Goal: Task Accomplishment & Management: Complete application form

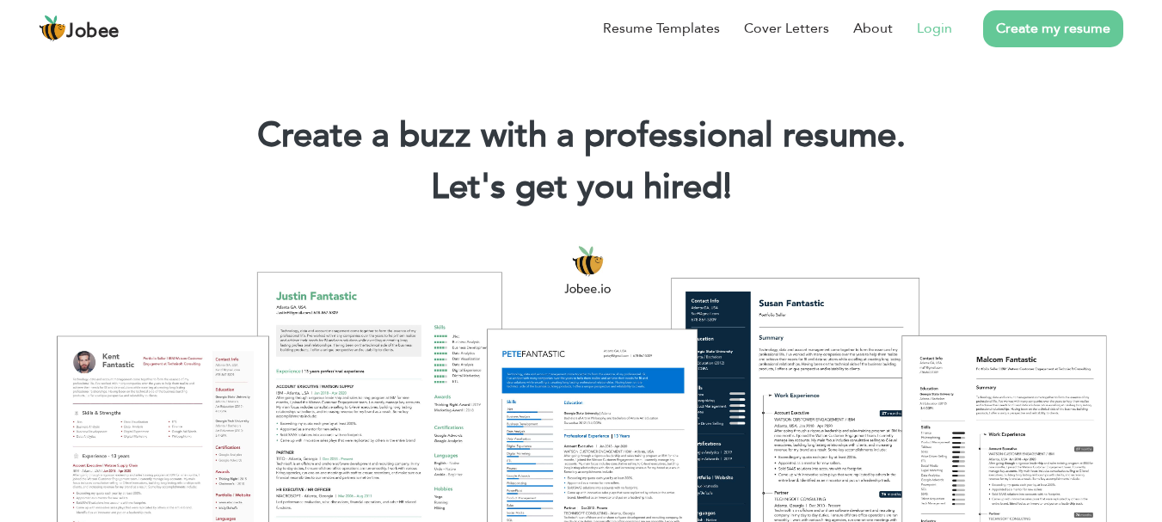
click at [940, 28] on link "Login" at bounding box center [934, 28] width 35 height 21
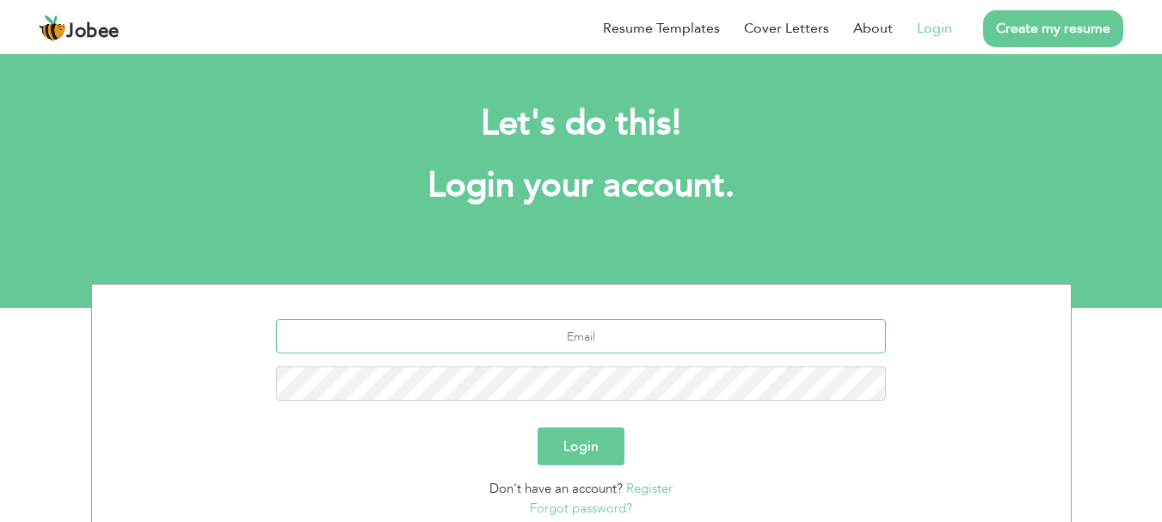
click at [547, 341] on input "text" at bounding box center [581, 336] width 610 height 34
type input "[EMAIL_ADDRESS][DOMAIN_NAME]"
click at [538, 427] on button "Login" at bounding box center [581, 446] width 87 height 38
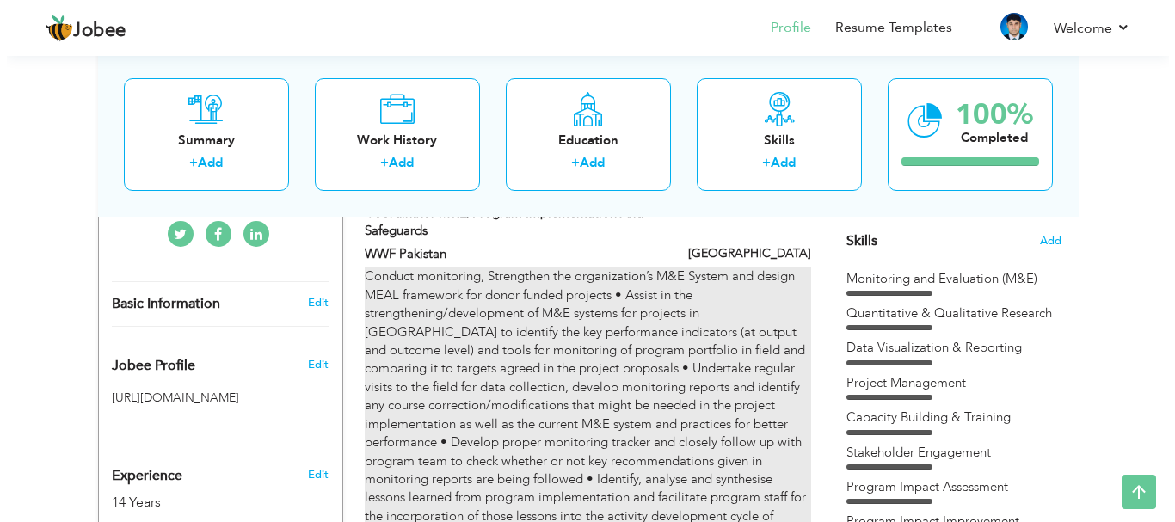
scroll to position [344, 0]
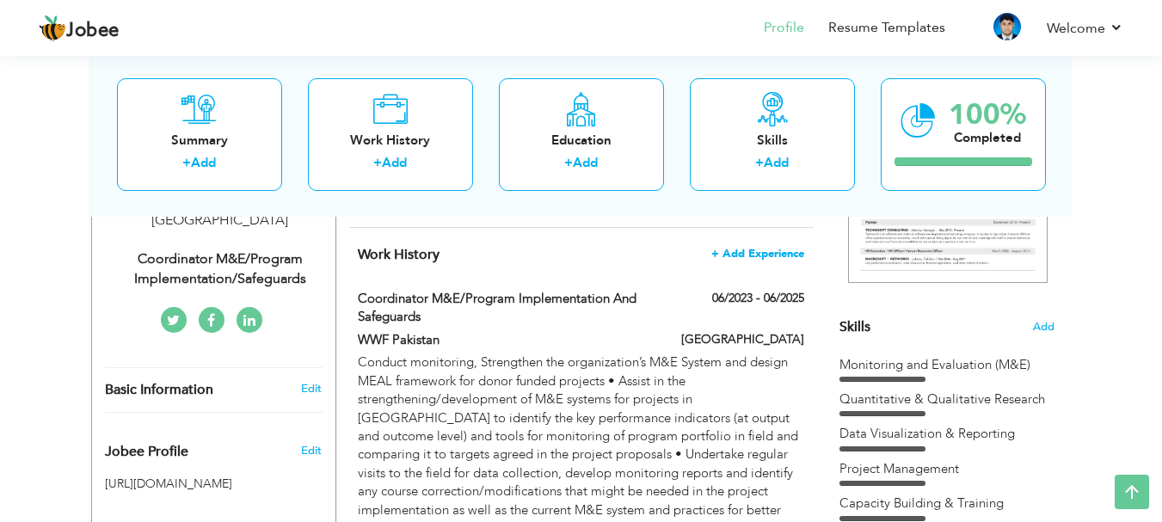
click at [753, 257] on span "+ Add Experience" at bounding box center [757, 254] width 93 height 12
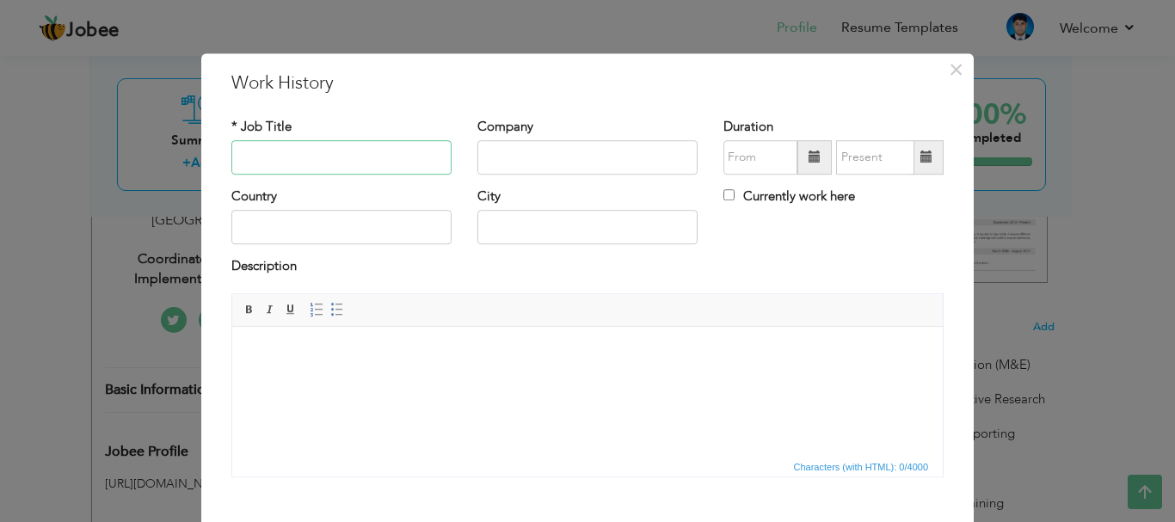
click at [253, 151] on input "text" at bounding box center [341, 157] width 220 height 34
type input "Principal Consultant"
type input "Green Energy Associates"
click at [801, 160] on span at bounding box center [814, 157] width 34 height 34
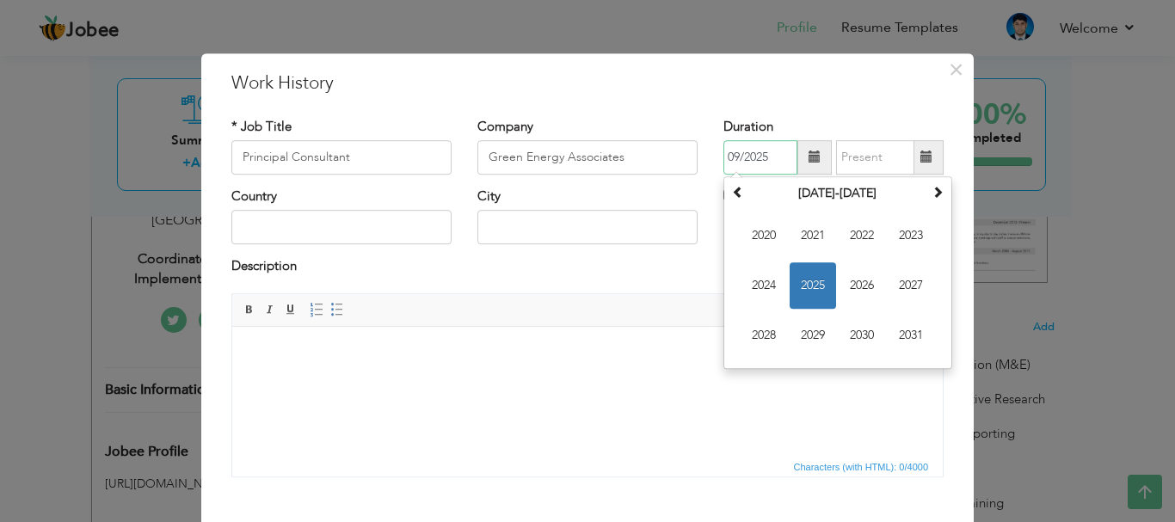
click at [797, 286] on span "2025" at bounding box center [813, 285] width 46 height 46
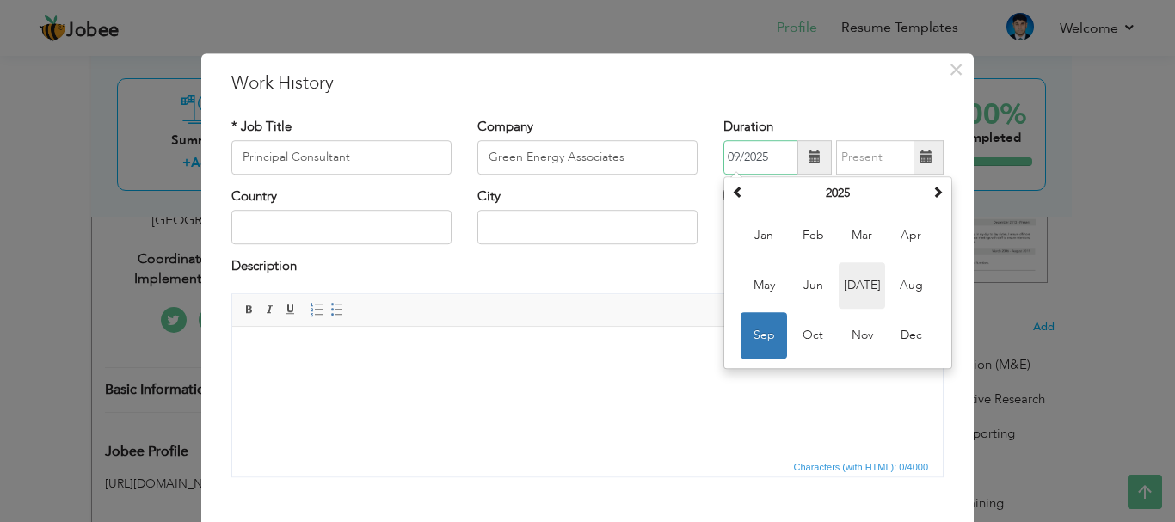
click at [858, 280] on span "Jul" at bounding box center [862, 285] width 46 height 46
type input "07/2025"
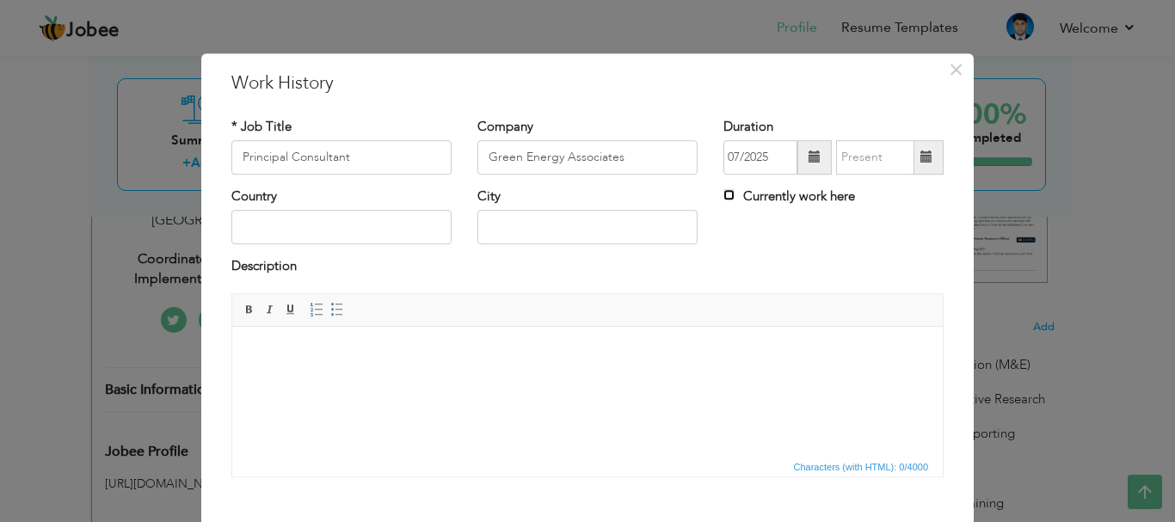
click at [723, 193] on input "Currently work here" at bounding box center [728, 194] width 11 height 11
checkbox input "true"
click at [341, 231] on input "text" at bounding box center [341, 228] width 220 height 34
type input "[GEOGRAPHIC_DATA]"
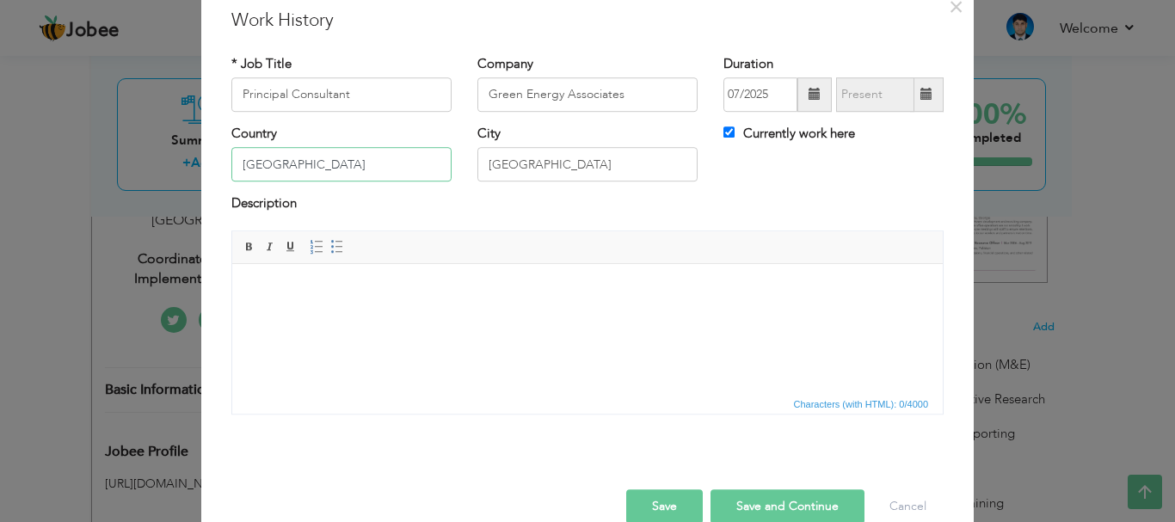
scroll to position [86, 0]
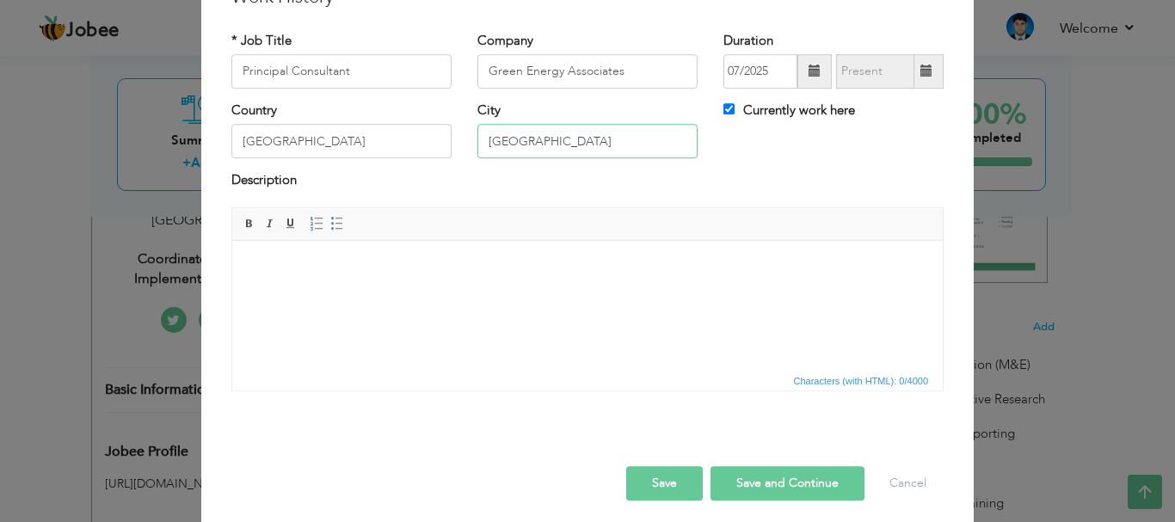
click at [551, 139] on input "[GEOGRAPHIC_DATA]" at bounding box center [587, 142] width 220 height 34
click at [335, 276] on html at bounding box center [587, 266] width 710 height 52
click at [302, 274] on body at bounding box center [587, 266] width 676 height 18
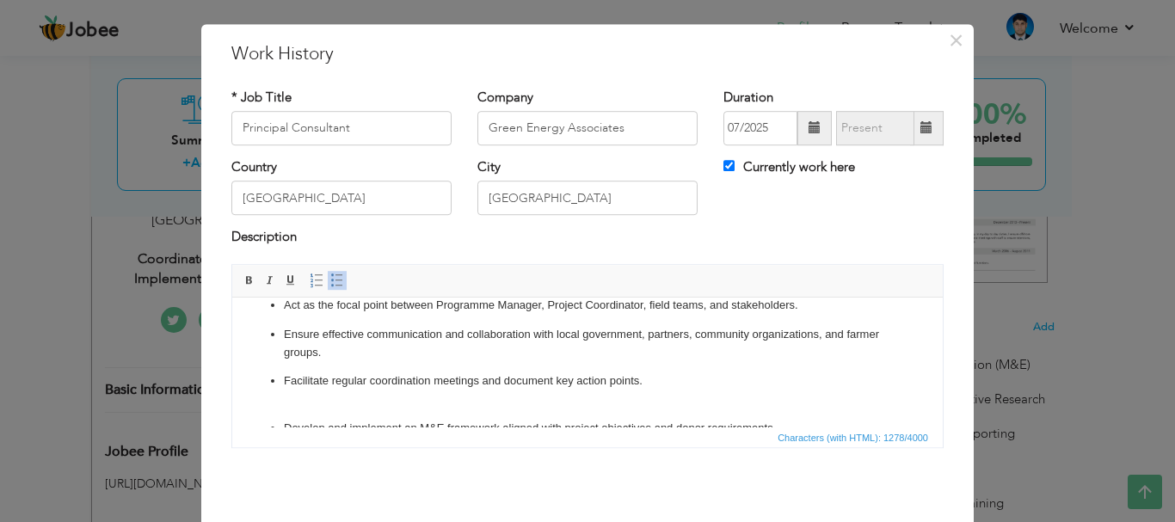
scroll to position [0, 0]
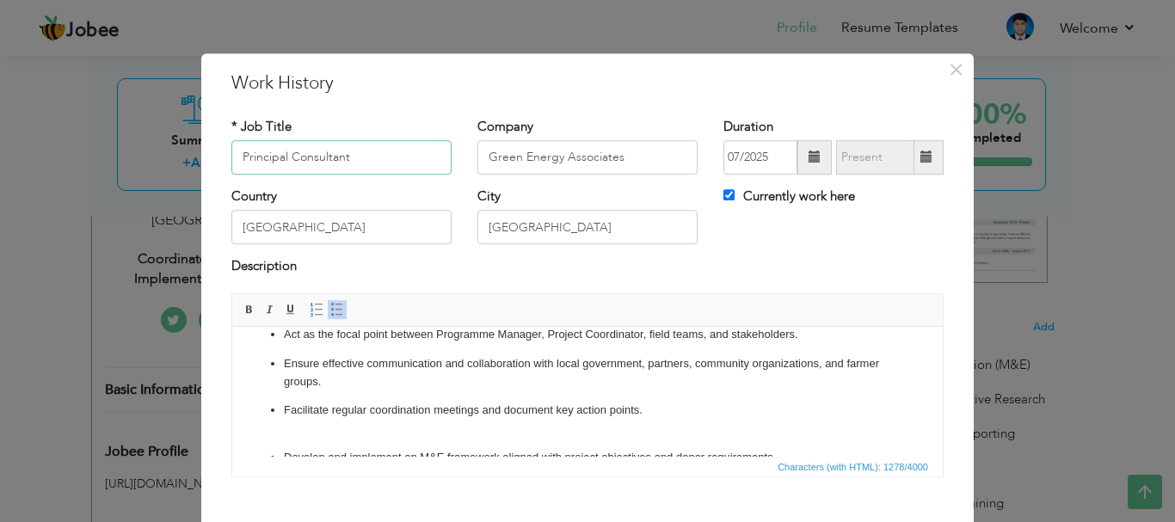
click at [344, 159] on input "Principal Consultant" at bounding box center [341, 157] width 220 height 34
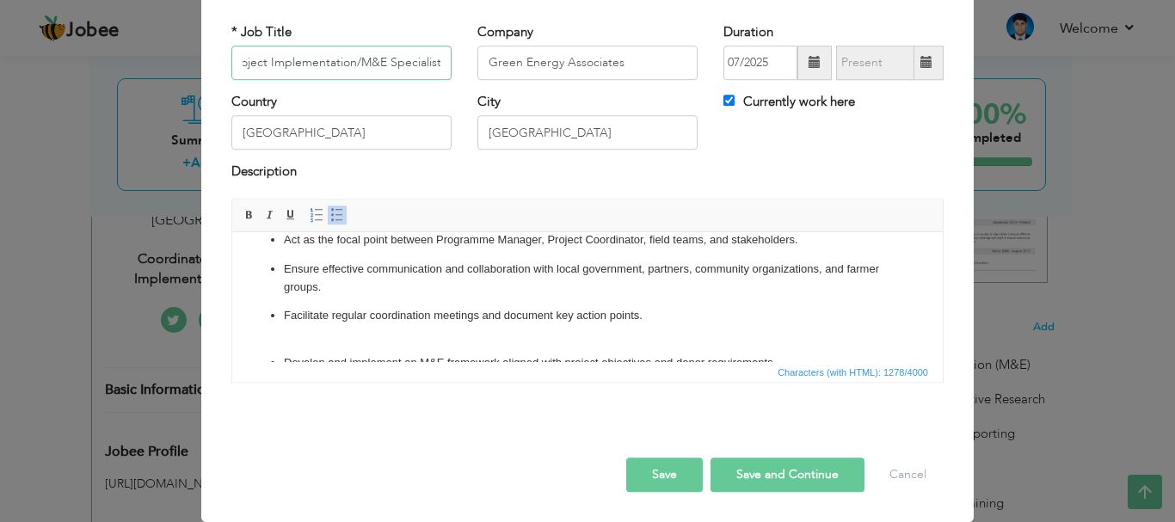
type input "Principal Consultant/Project Implementation/M&E Specialist"
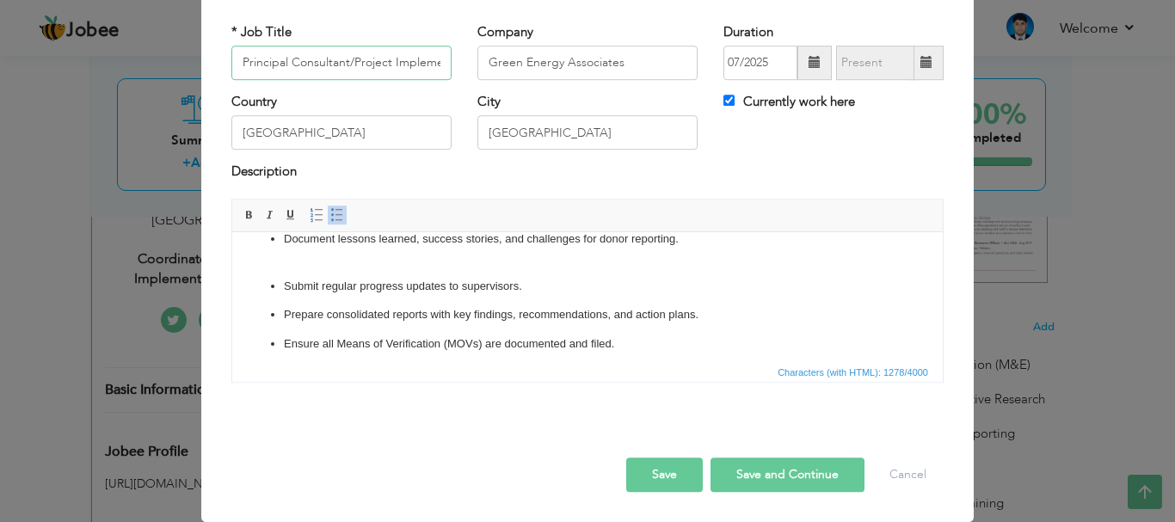
scroll to position [297, 0]
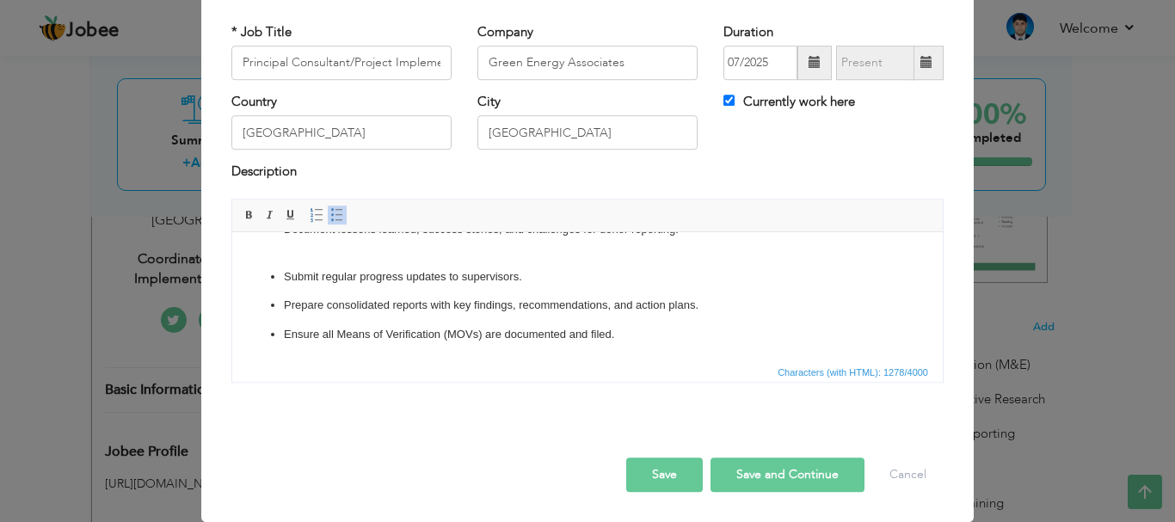
click at [746, 474] on button "Save and Continue" at bounding box center [787, 475] width 154 height 34
checkbox input "false"
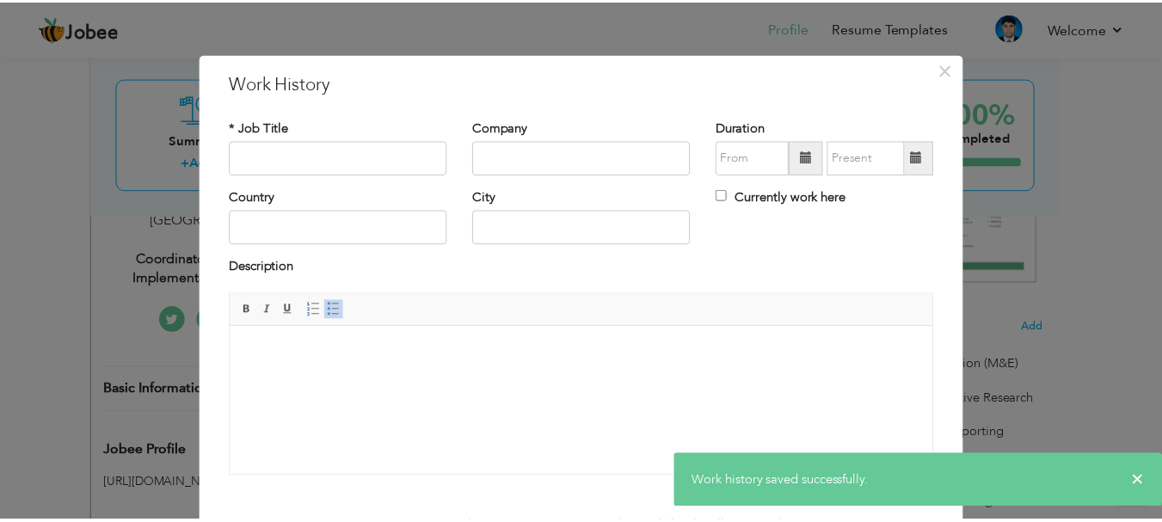
scroll to position [95, 0]
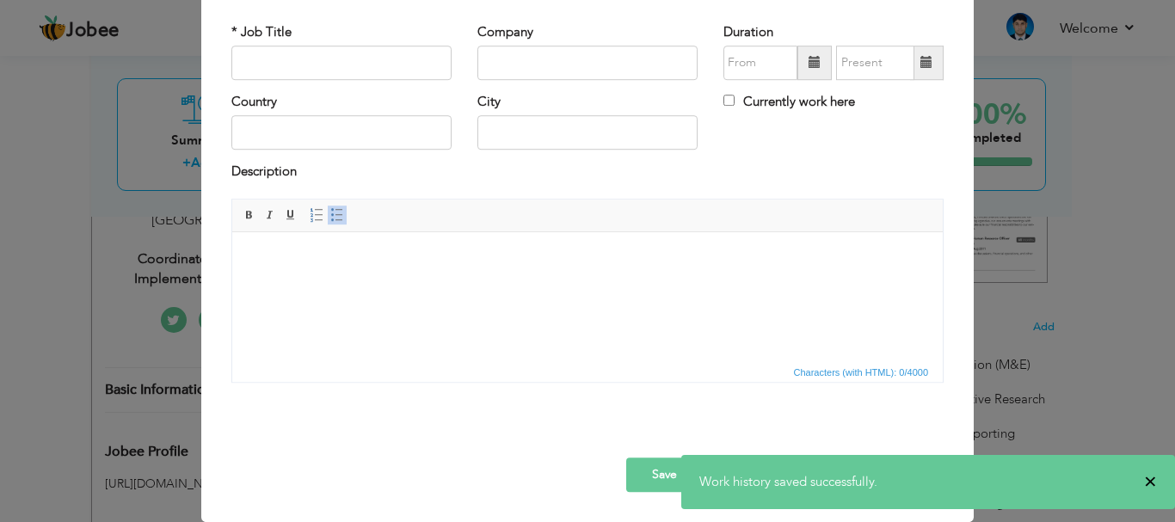
click at [1147, 479] on span "×" at bounding box center [1150, 481] width 13 height 17
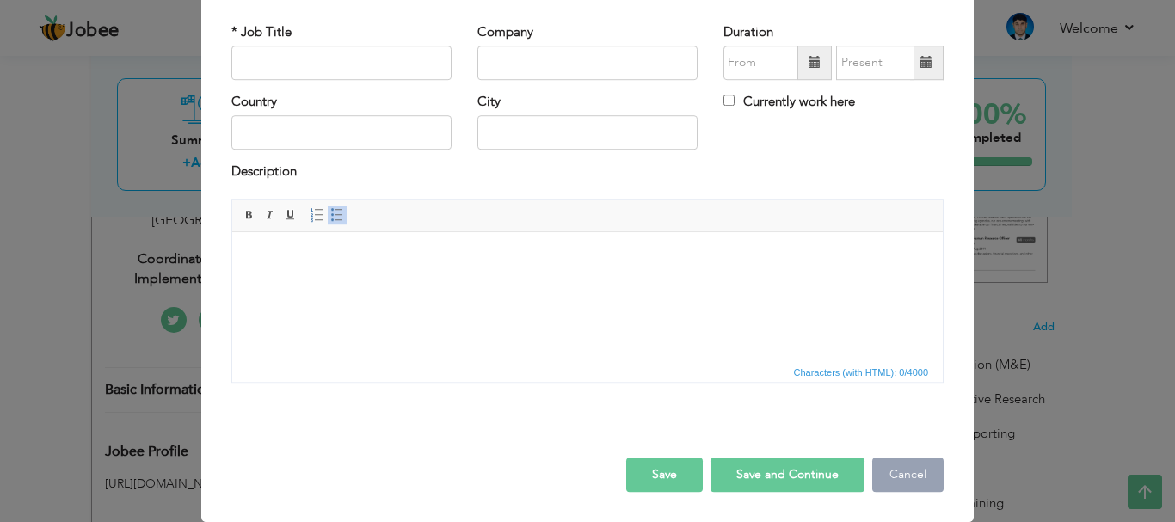
click at [905, 478] on button "Cancel" at bounding box center [907, 475] width 71 height 34
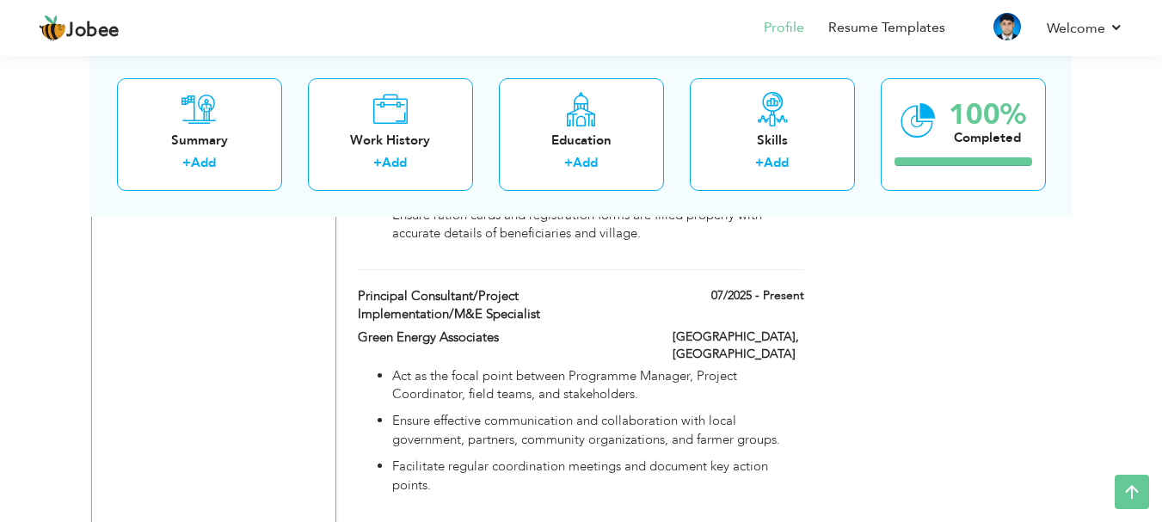
scroll to position [3526, 0]
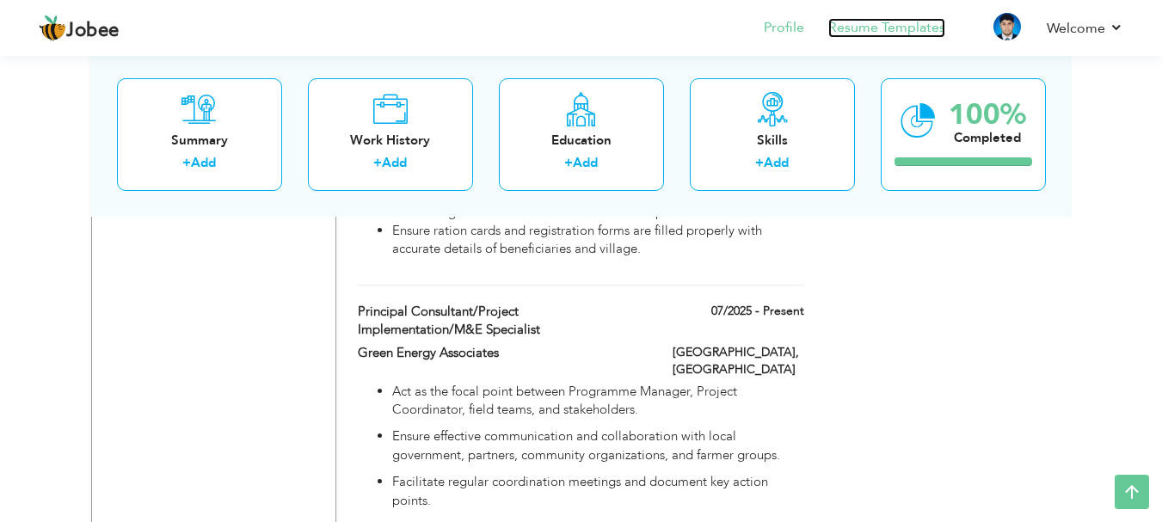
click at [864, 33] on link "Resume Templates" at bounding box center [886, 28] width 117 height 20
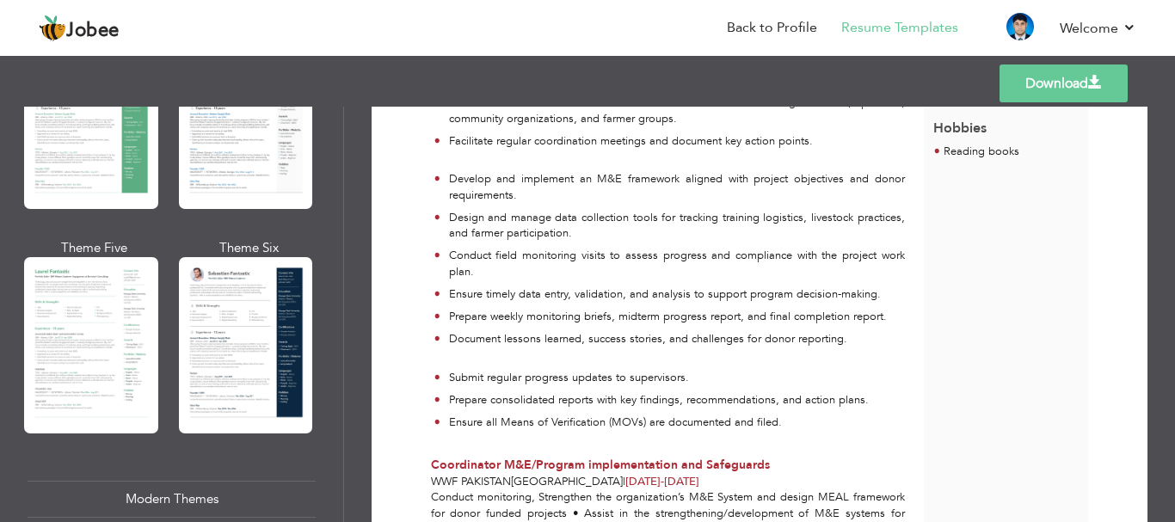
scroll to position [430, 0]
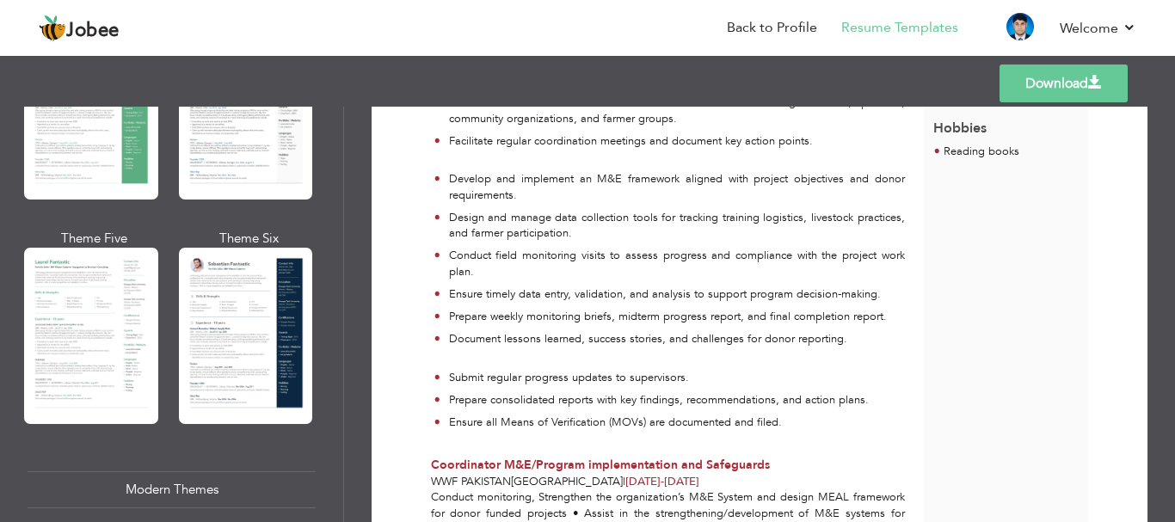
click at [249, 295] on div at bounding box center [246, 336] width 134 height 176
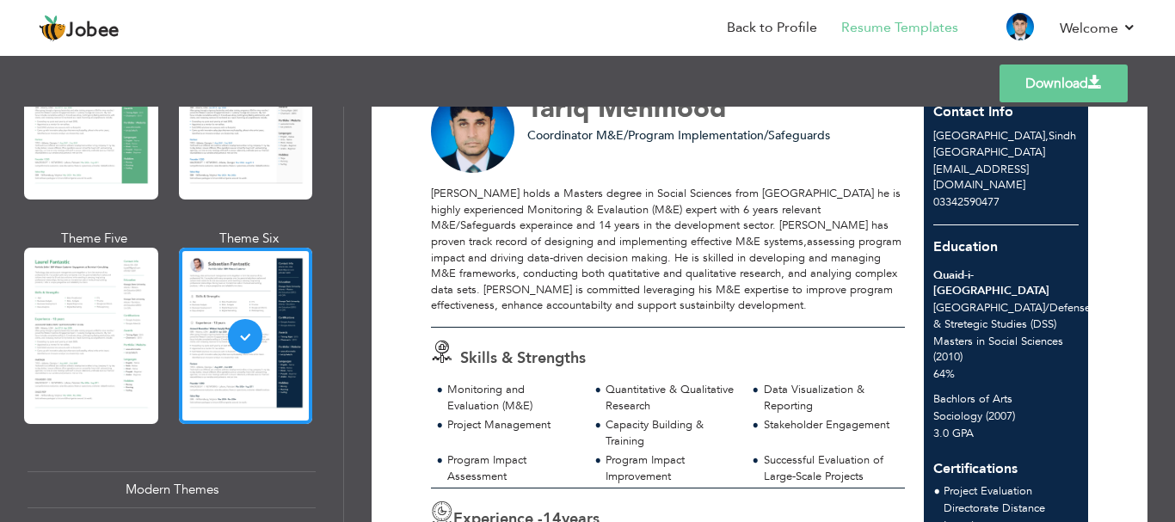
scroll to position [0, 0]
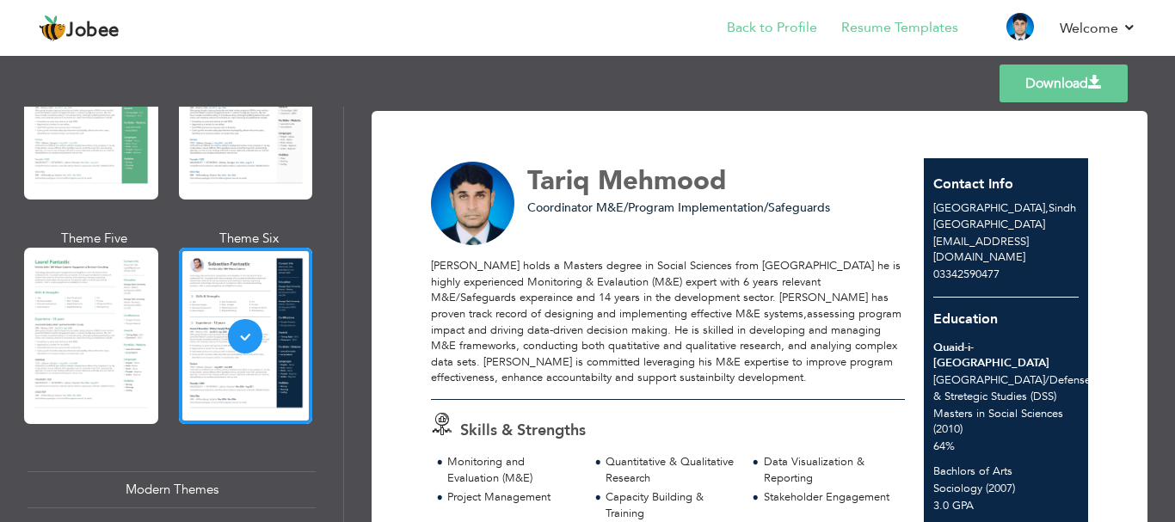
click at [767, 40] on li "Back to Profile" at bounding box center [760, 29] width 114 height 46
click at [765, 28] on link "Back to Profile" at bounding box center [772, 28] width 90 height 20
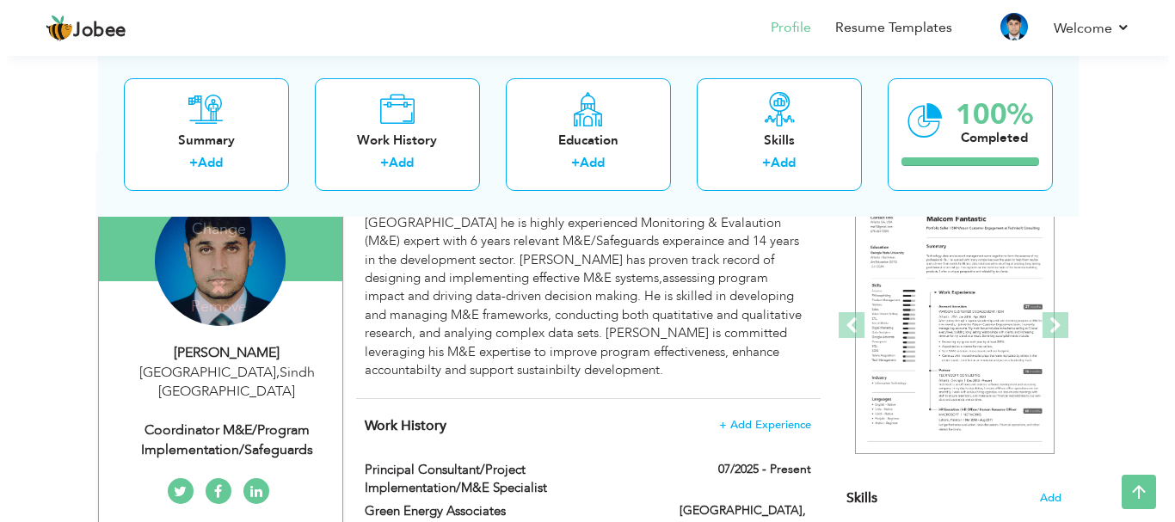
scroll to position [172, 0]
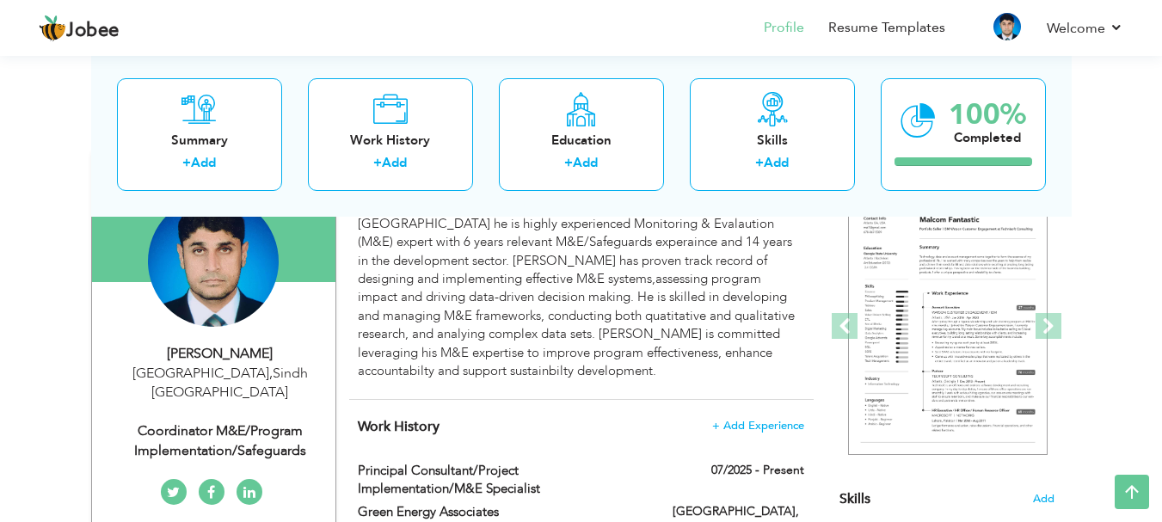
click at [241, 352] on div "[PERSON_NAME]" at bounding box center [220, 354] width 231 height 20
type input "Tariq"
type input "Mehmood"
type input "03342590477"
select select "number:166"
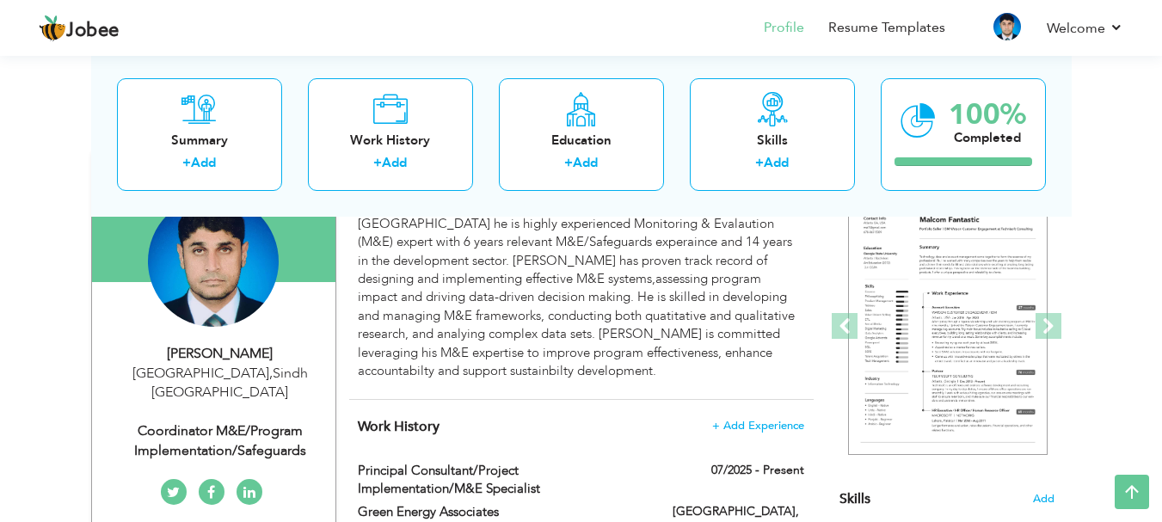
type input "Sindh"
type input "[GEOGRAPHIC_DATA]"
select select "number:16"
type input "Coordinator M&E/Program Implementation/Safeguards"
type input "https://www.linkedin.com/in/tariq-mahmood-lakhan-a95b7645/"
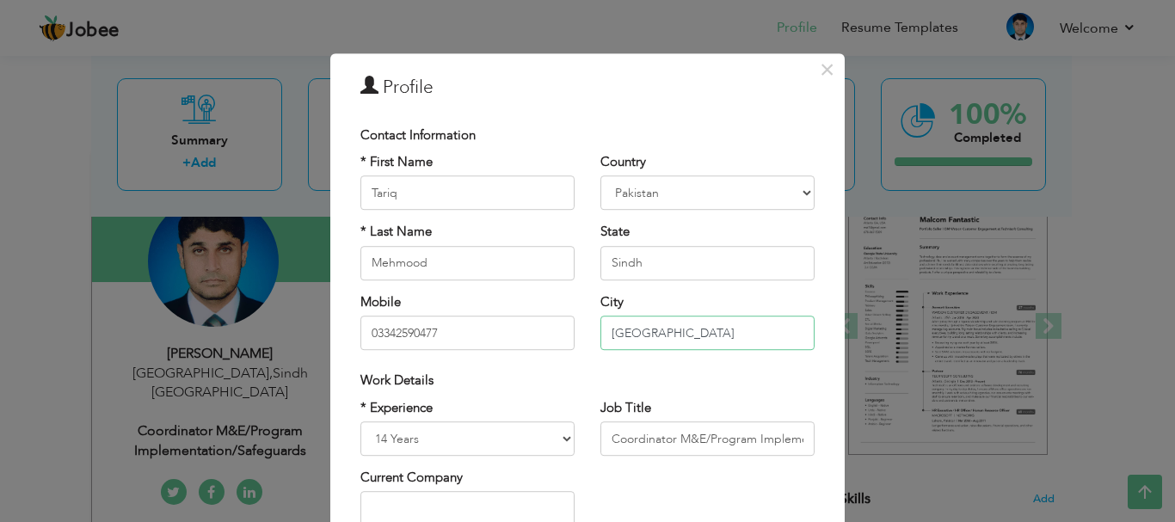
click at [680, 333] on input "[GEOGRAPHIC_DATA]" at bounding box center [707, 333] width 214 height 34
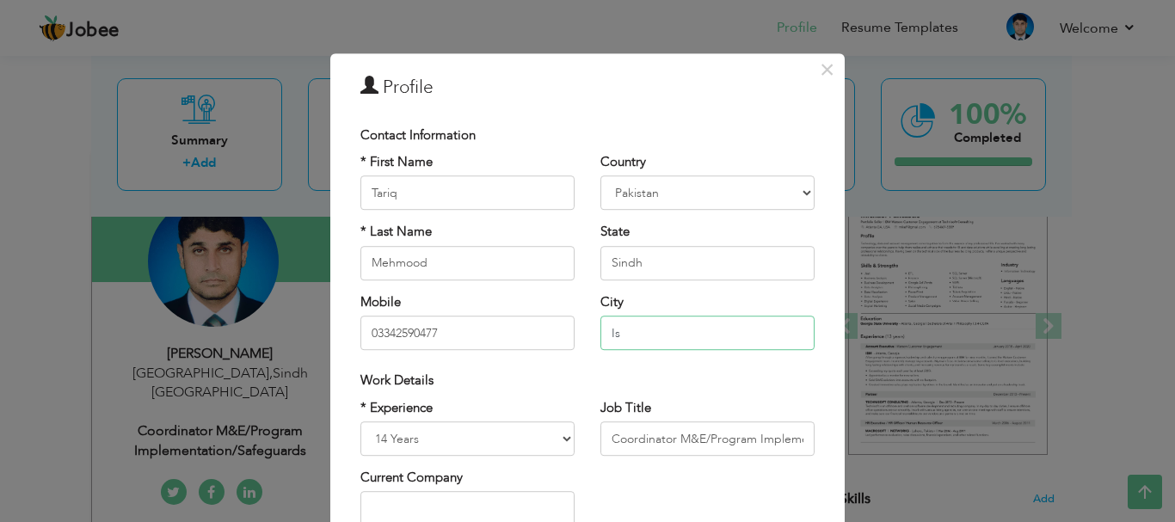
type input "I"
drag, startPoint x: 681, startPoint y: 333, endPoint x: 655, endPoint y: 378, distance: 52.4
click at [655, 378] on div "Work Details" at bounding box center [587, 381] width 454 height 18
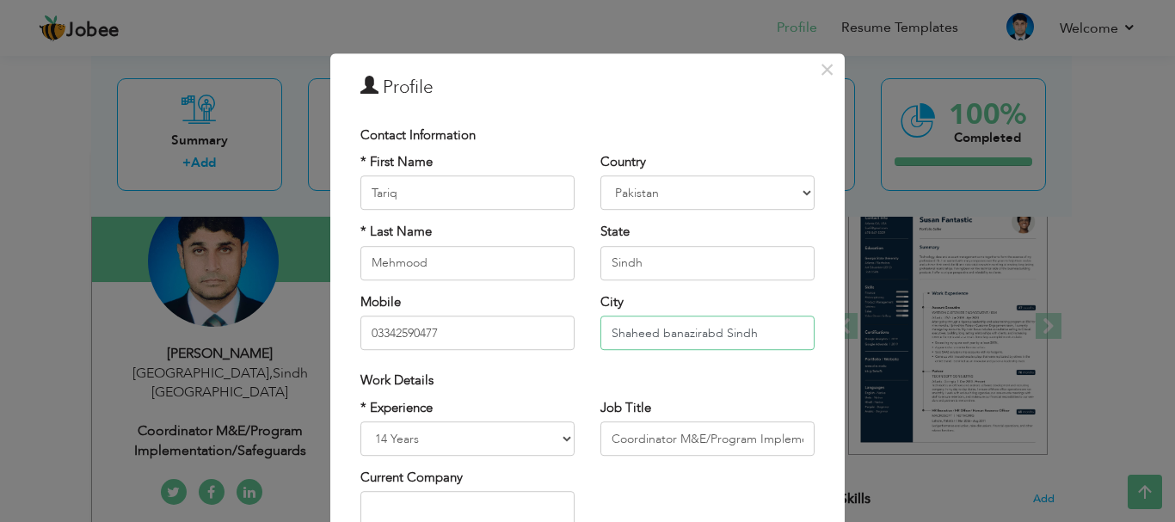
click at [713, 329] on input "Shaheed banazirabd Sindh" at bounding box center [707, 333] width 214 height 34
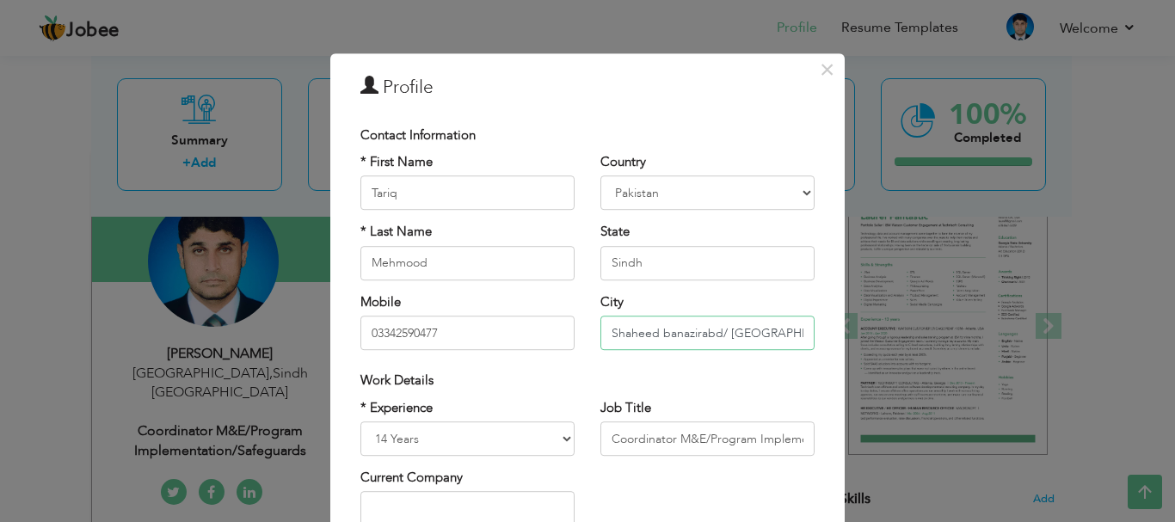
type input "Shaheed banazirabd Sindh"
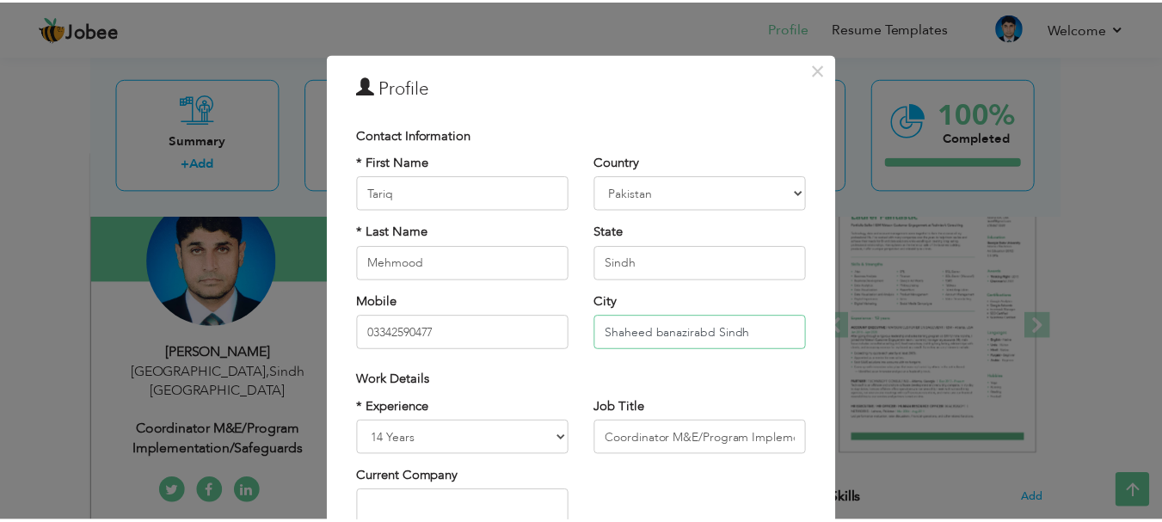
scroll to position [251, 0]
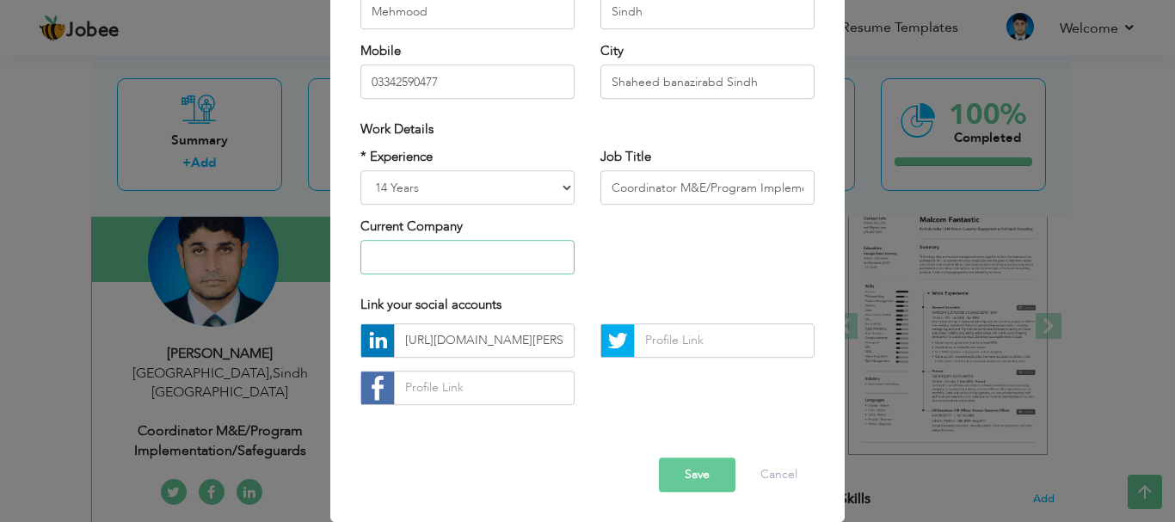
click at [424, 261] on input "text" at bounding box center [467, 258] width 214 height 34
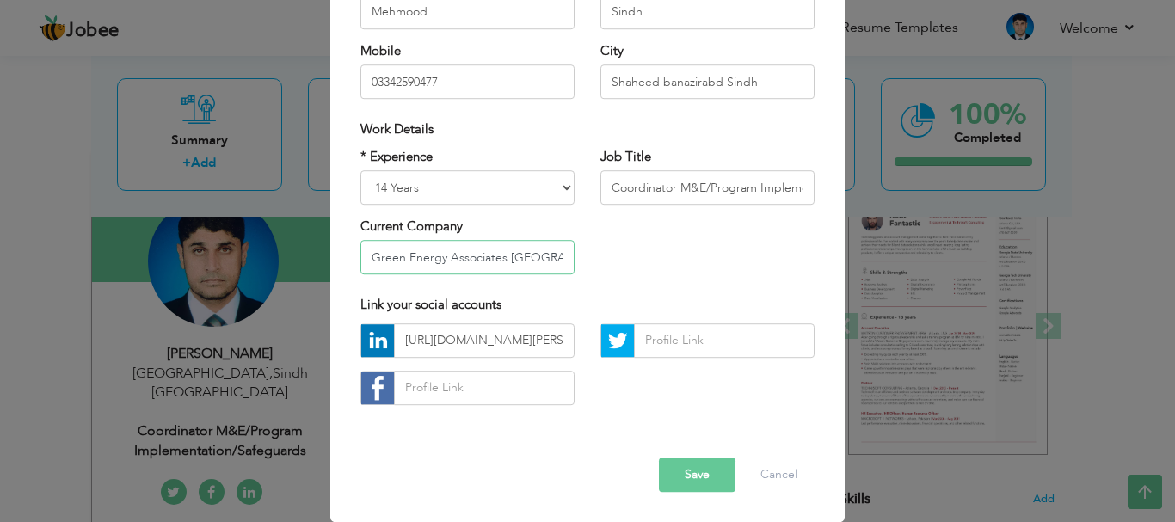
type input "Green Energy Associates Pakistan"
click at [681, 470] on button "Save" at bounding box center [697, 475] width 77 height 34
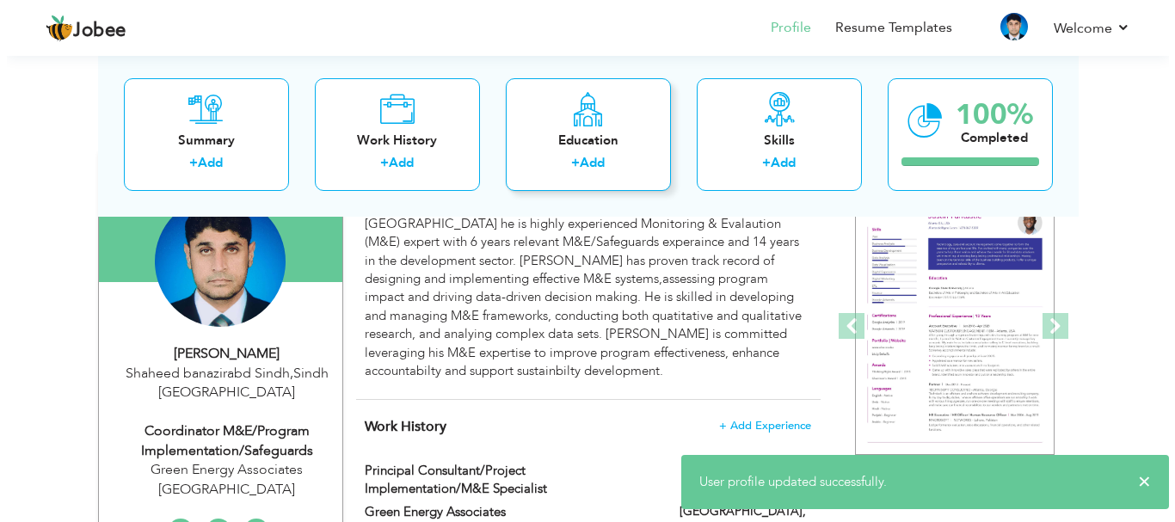
scroll to position [86, 0]
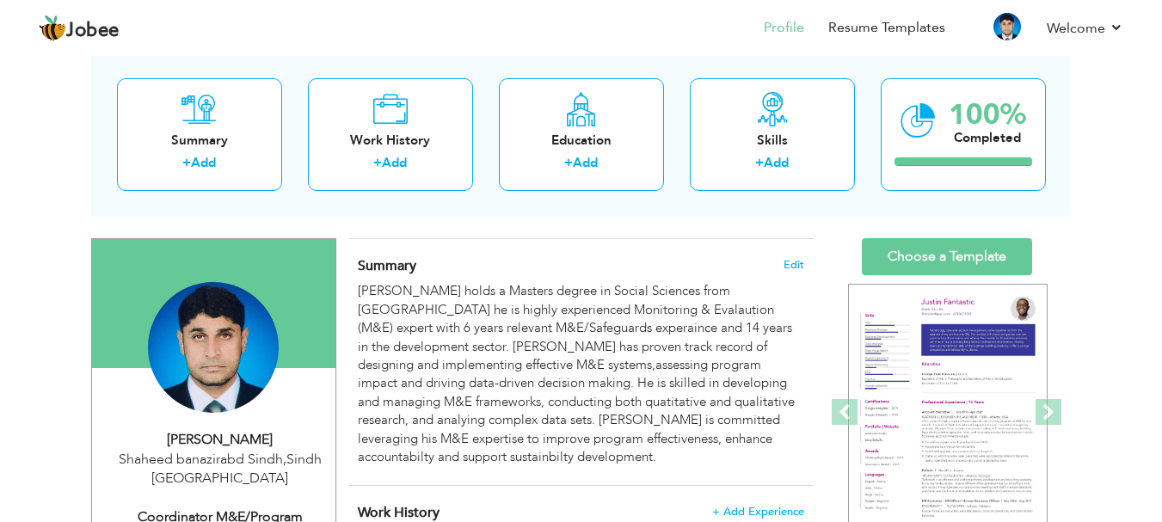
click at [240, 447] on div "Tariq Mehmood" at bounding box center [220, 440] width 231 height 20
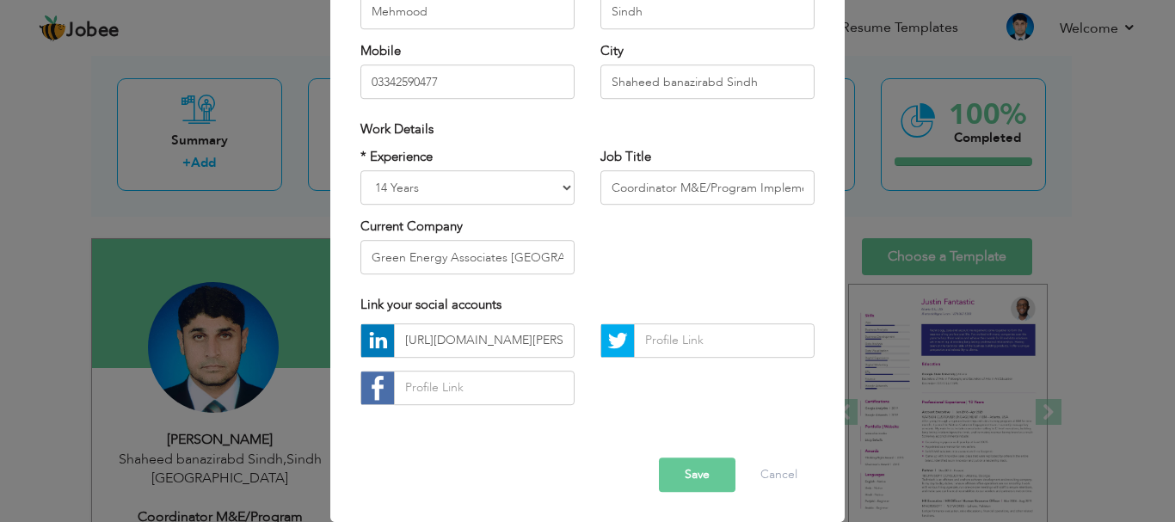
scroll to position [0, 0]
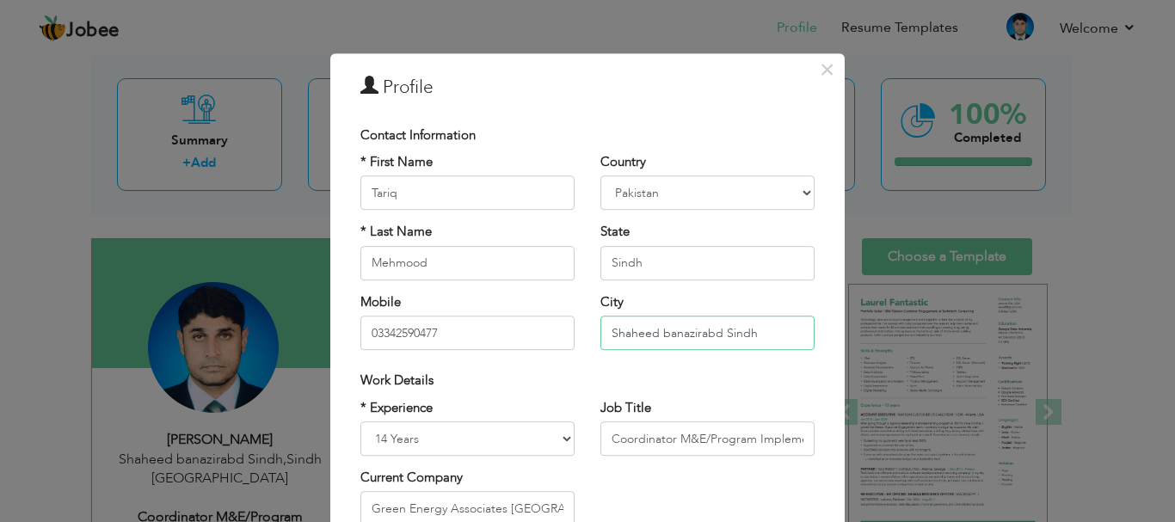
click at [743, 335] on input "Shaheed banazirabd Sindh" at bounding box center [707, 333] width 214 height 34
click at [749, 335] on input "Shaheed banazirabd Sindh" at bounding box center [707, 333] width 214 height 34
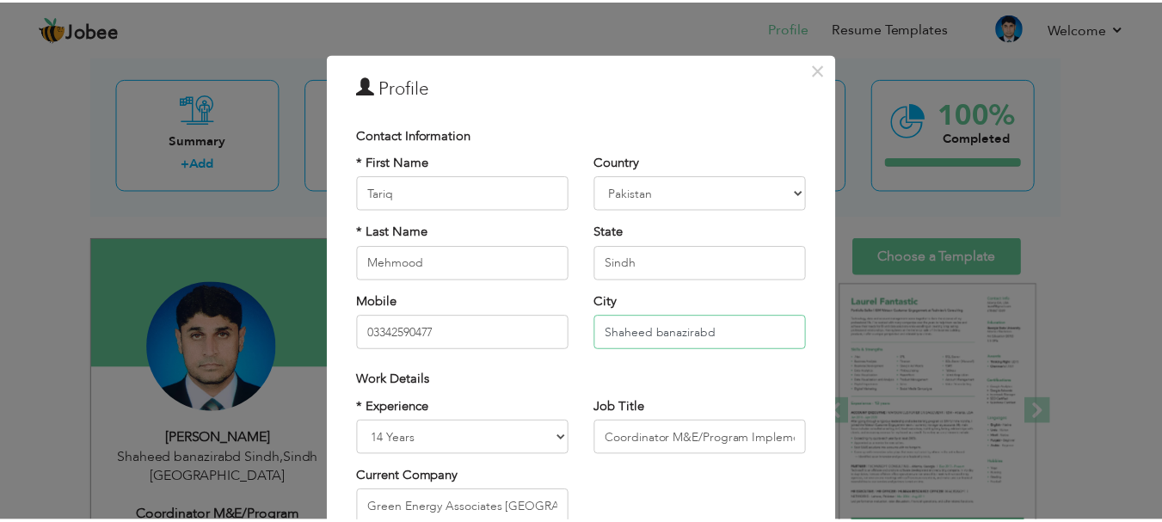
scroll to position [251, 0]
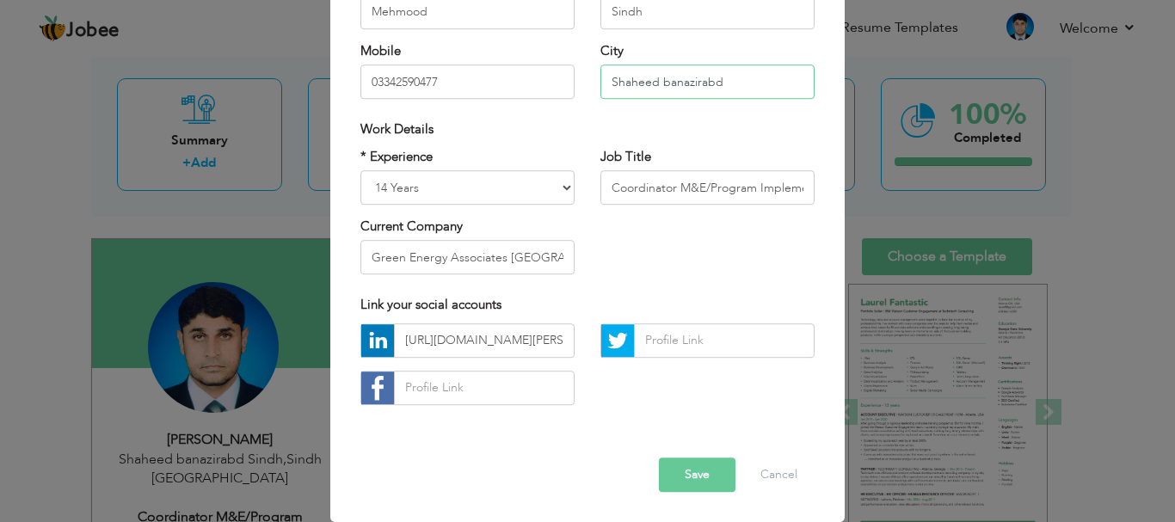
type input "Shaheed banazirabd"
click at [681, 471] on button "Save" at bounding box center [697, 475] width 77 height 34
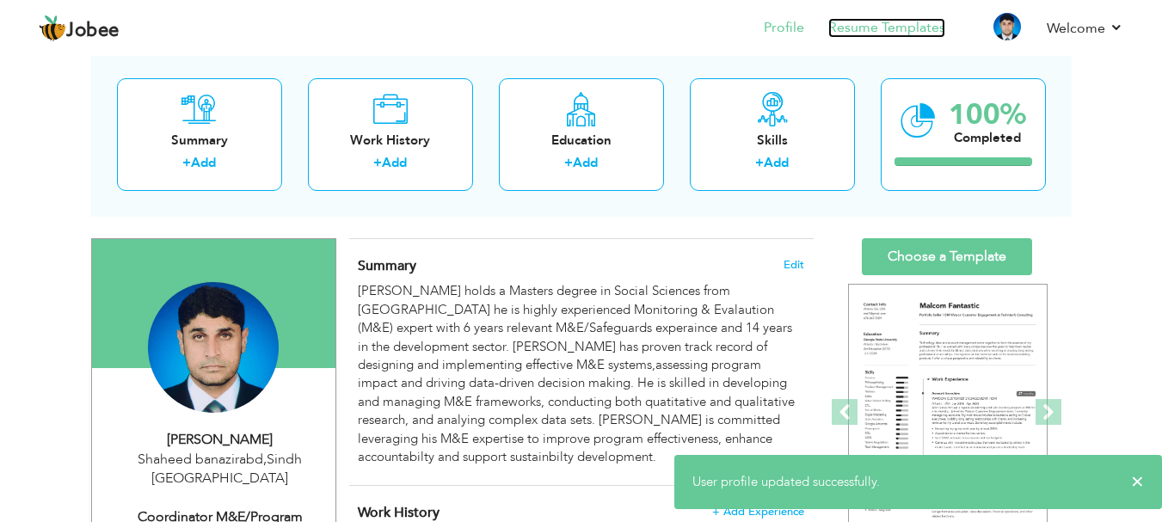
click at [864, 34] on link "Resume Templates" at bounding box center [886, 28] width 117 height 20
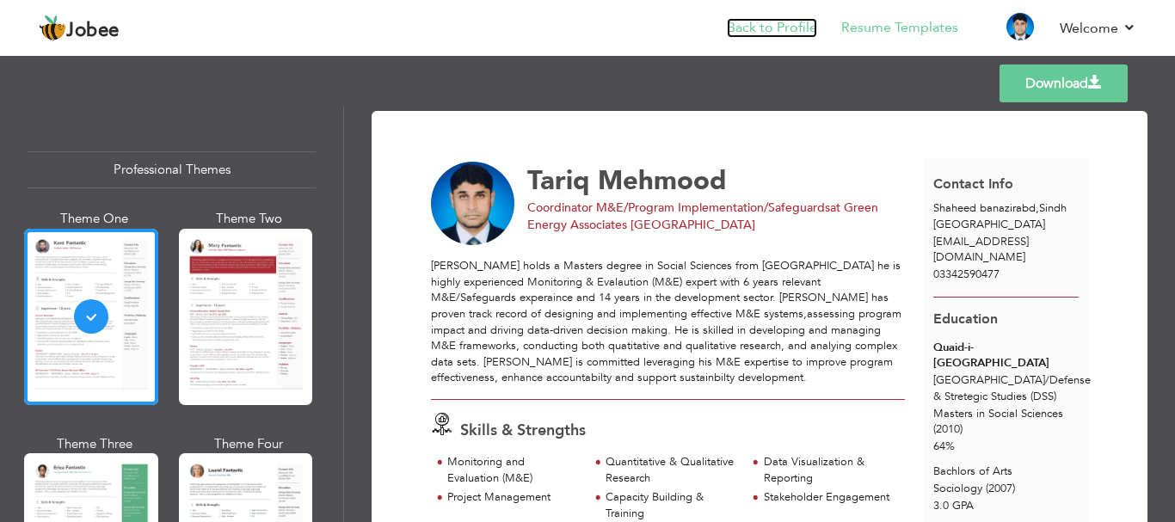
click at [765, 34] on link "Back to Profile" at bounding box center [772, 28] width 90 height 20
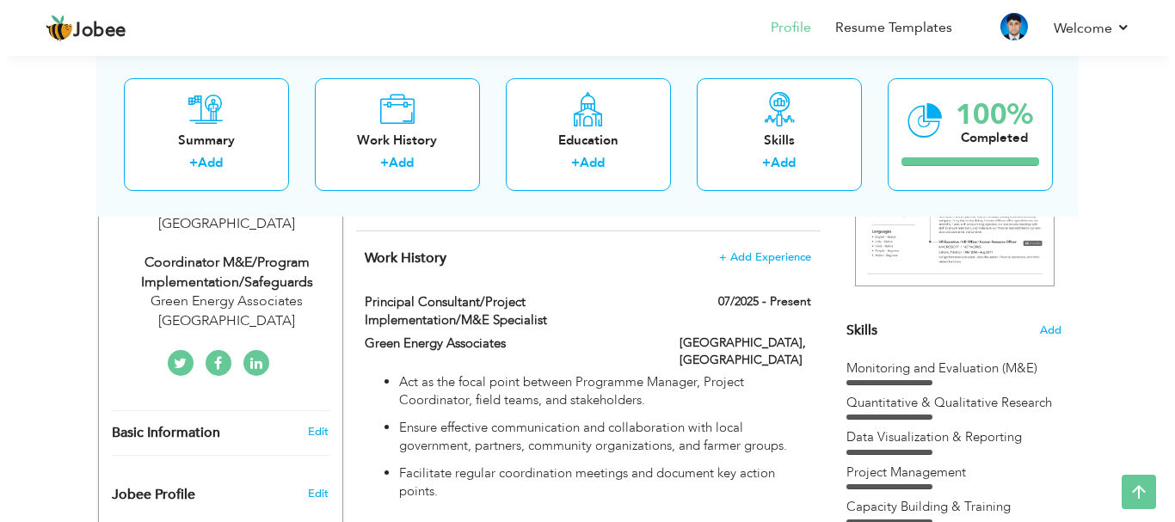
scroll to position [344, 0]
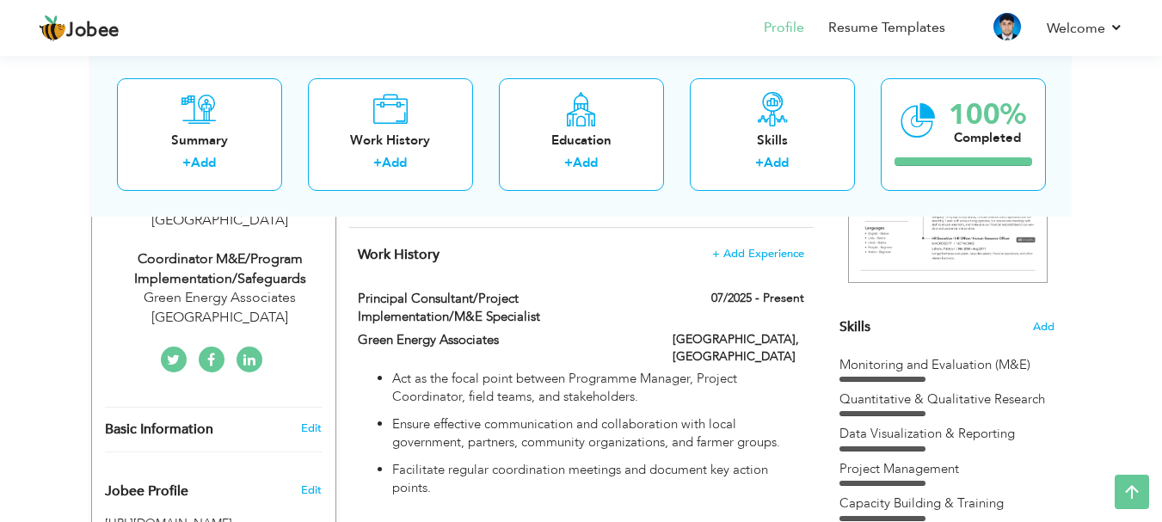
click at [248, 249] on div "Coordinator M&E/Program Implementation/Safeguards" at bounding box center [220, 269] width 231 height 40
type input "Tariq"
type input "Mehmood"
type input "03342590477"
select select "number:166"
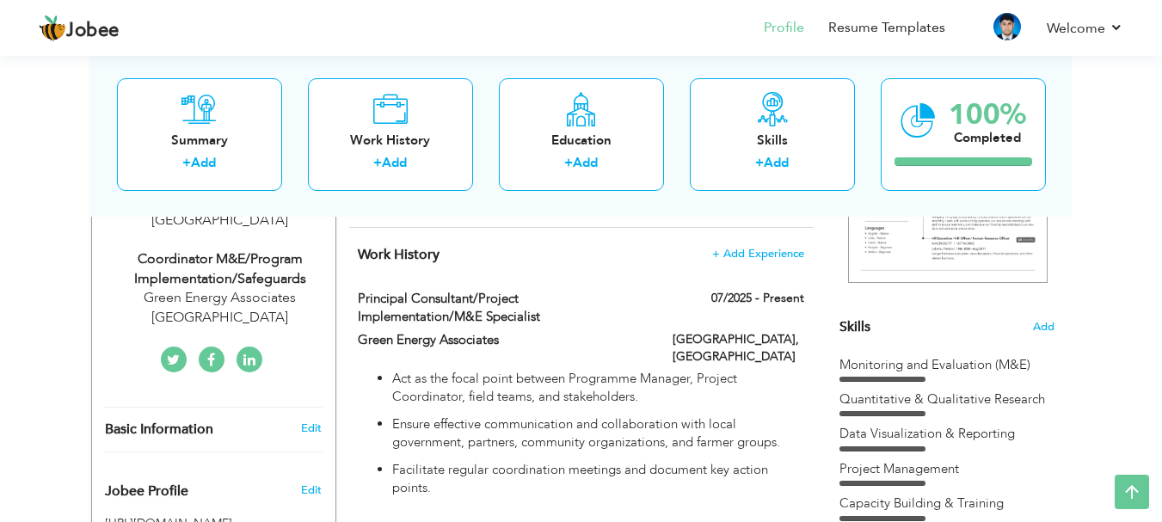
type input "Sindh"
type input "Shaheed banazirabd"
select select "number:16"
type input "Green Energy Associates Pakistan"
type input "Coordinator M&E/Program Implementation/Safeguards"
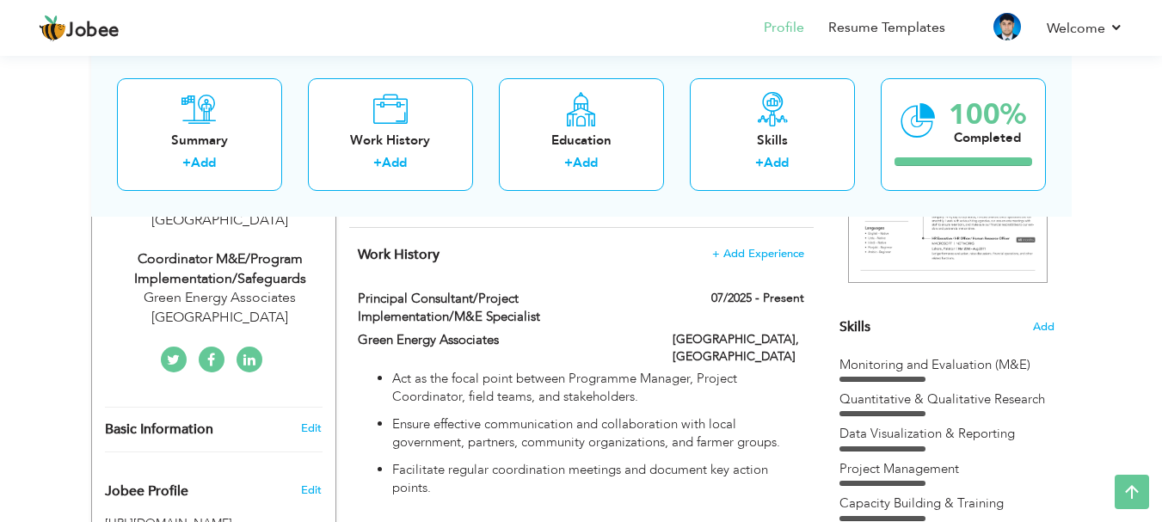
type input "https://www.linkedin.com/in/tariq-mahmood-lakhan-a95b7645/"
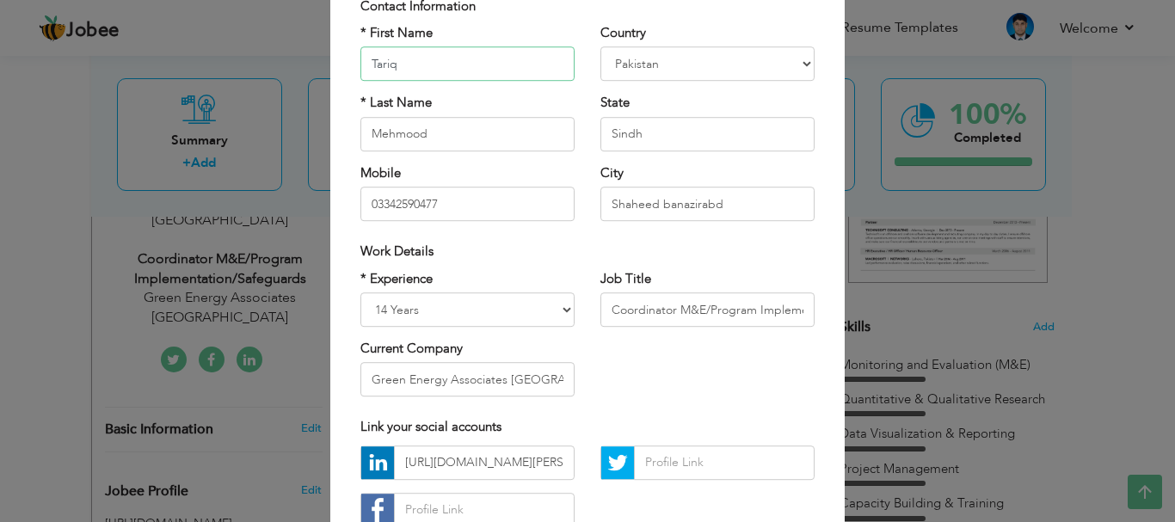
scroll to position [172, 0]
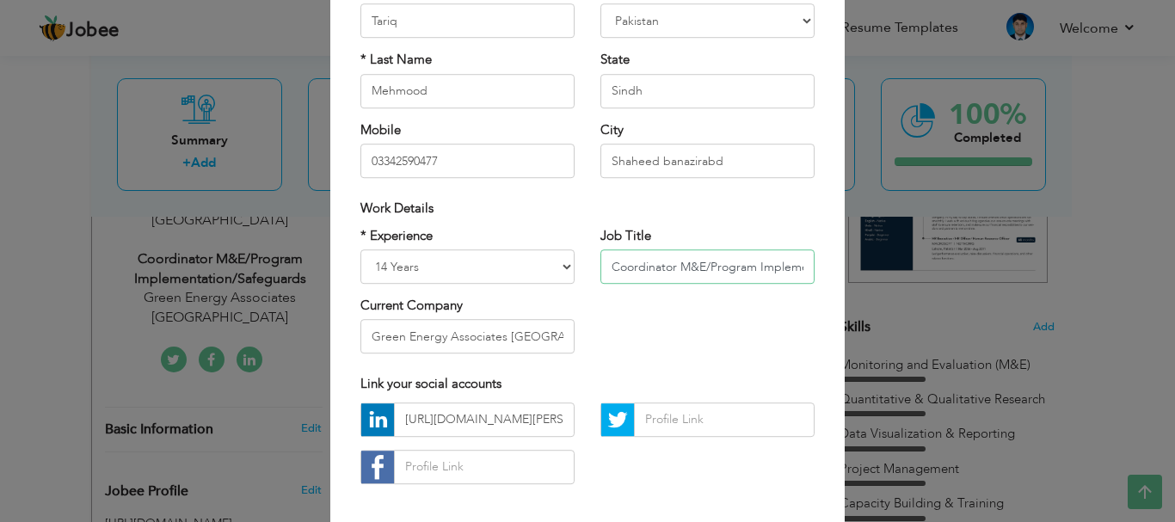
drag, startPoint x: 673, startPoint y: 265, endPoint x: 683, endPoint y: 292, distance: 28.3
click at [673, 266] on input "Coordinator M&E/Program Implementation/Safeguards" at bounding box center [707, 266] width 214 height 34
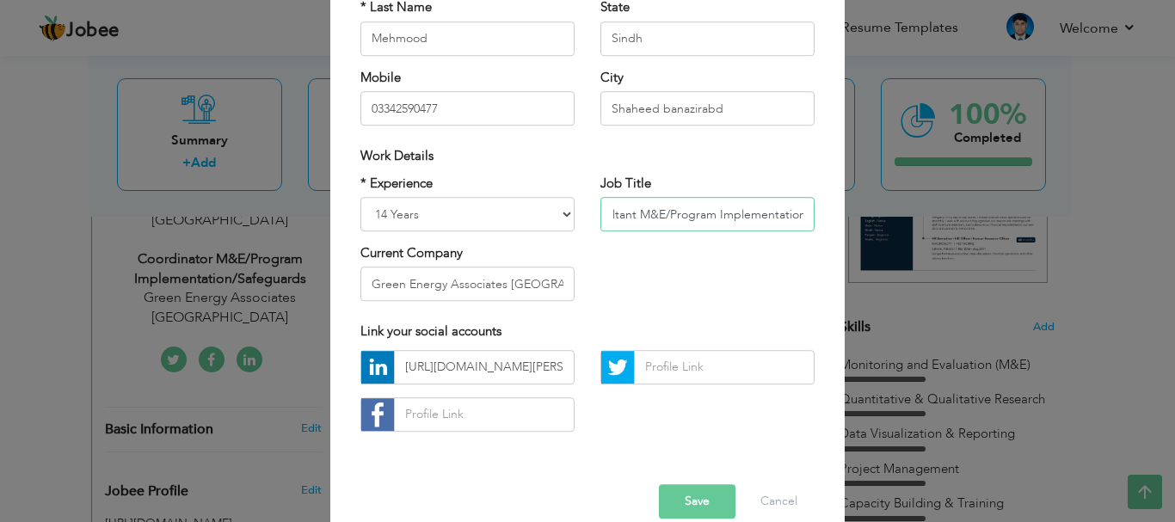
scroll to position [251, 0]
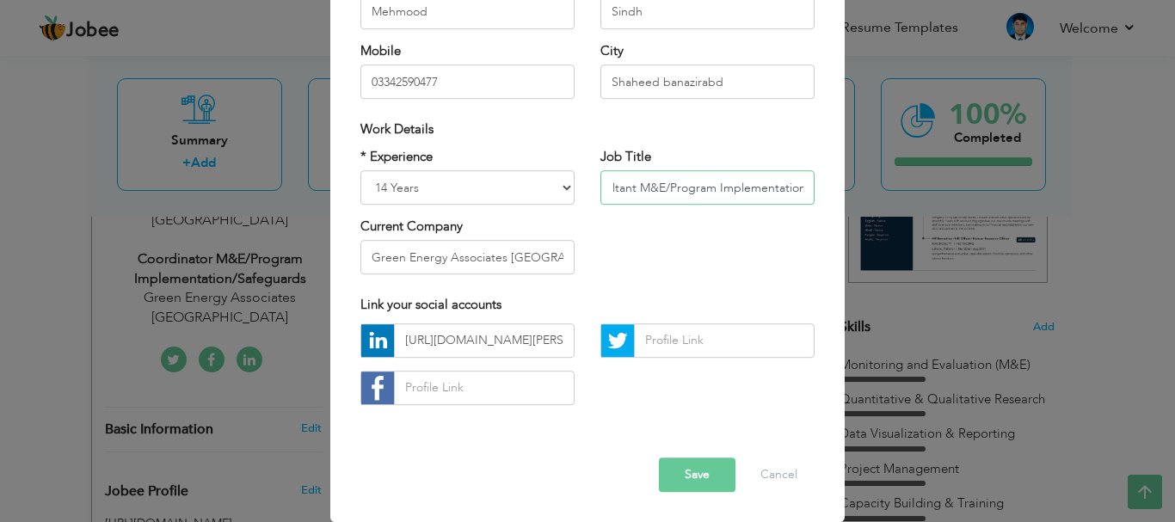
type input "Principal Consultant M&E/Program Implementation"
click at [692, 479] on button "Save" at bounding box center [697, 475] width 77 height 34
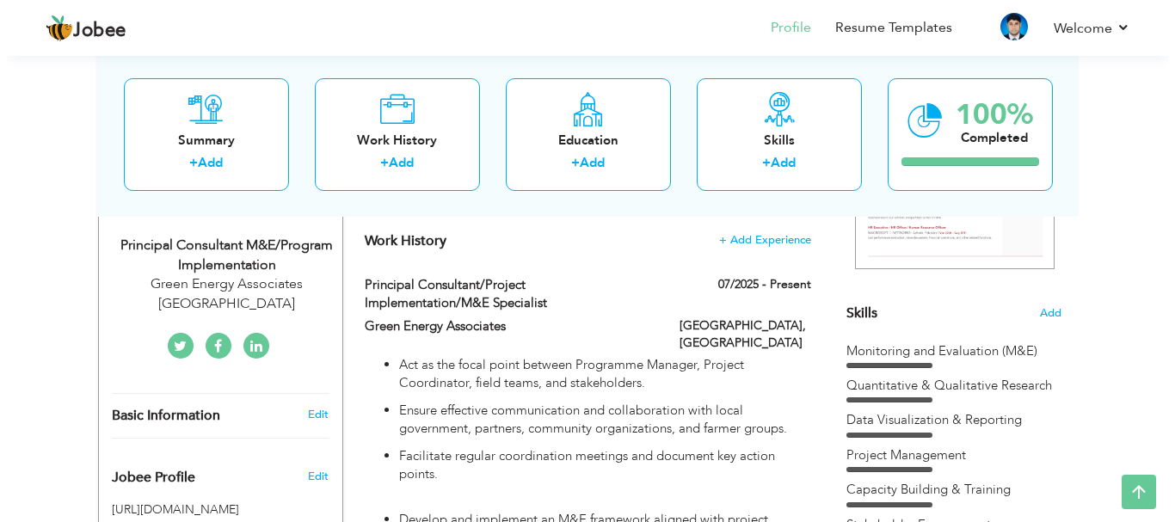
scroll to position [344, 0]
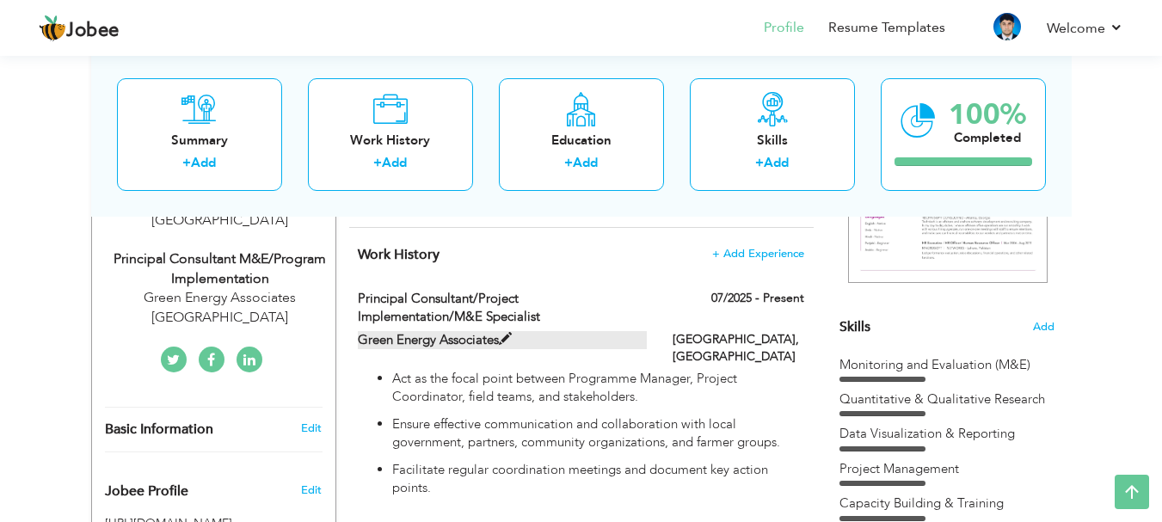
click at [511, 335] on span at bounding box center [505, 339] width 13 height 13
type input "Principal Consultant/Project Implementation/M&E Specialist"
type input "Green Energy Associates"
type input "07/2025"
type input "[GEOGRAPHIC_DATA]"
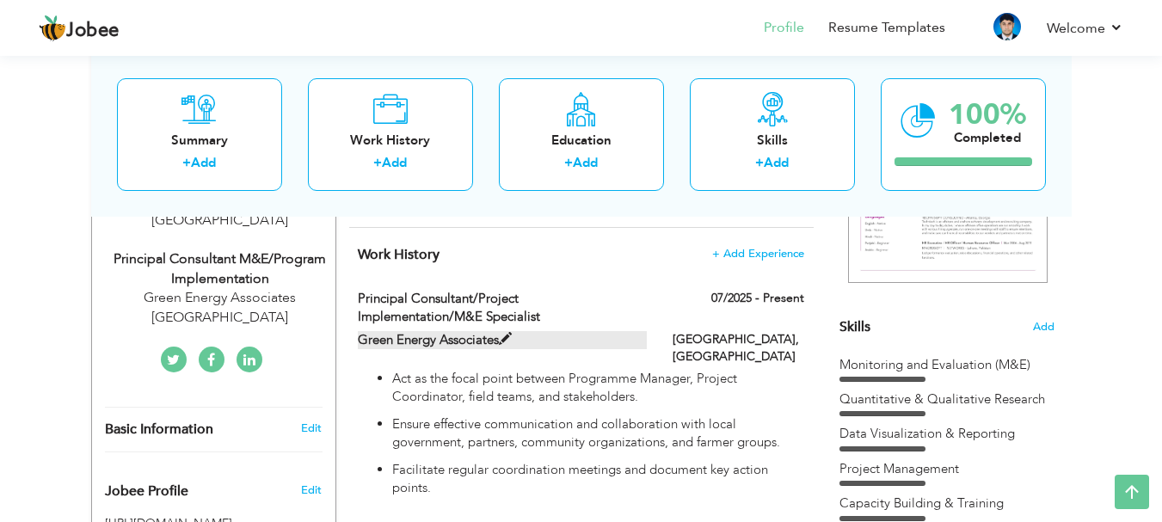
type input "[GEOGRAPHIC_DATA]"
checkbox input "true"
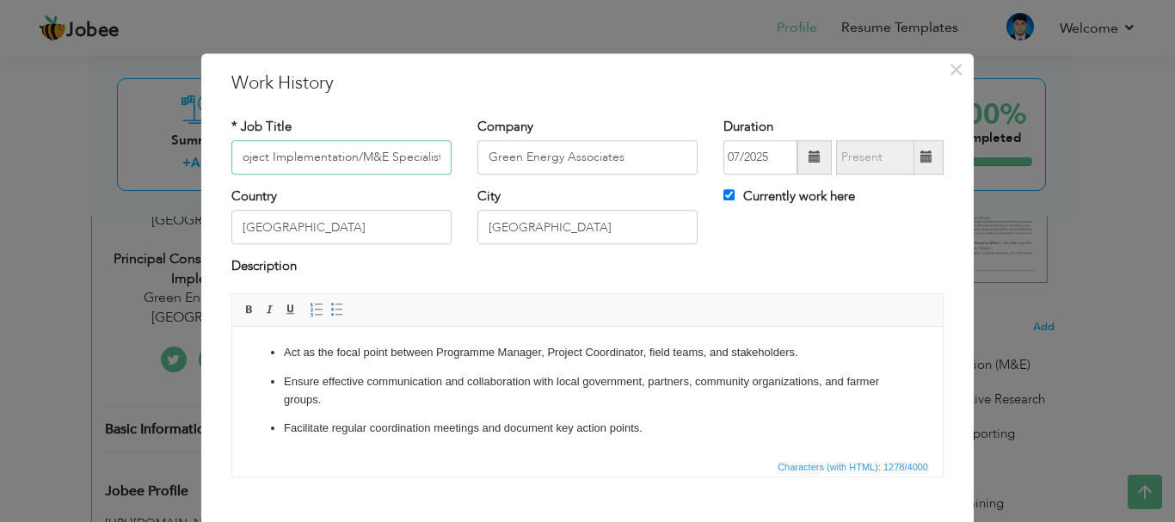
scroll to position [86, 0]
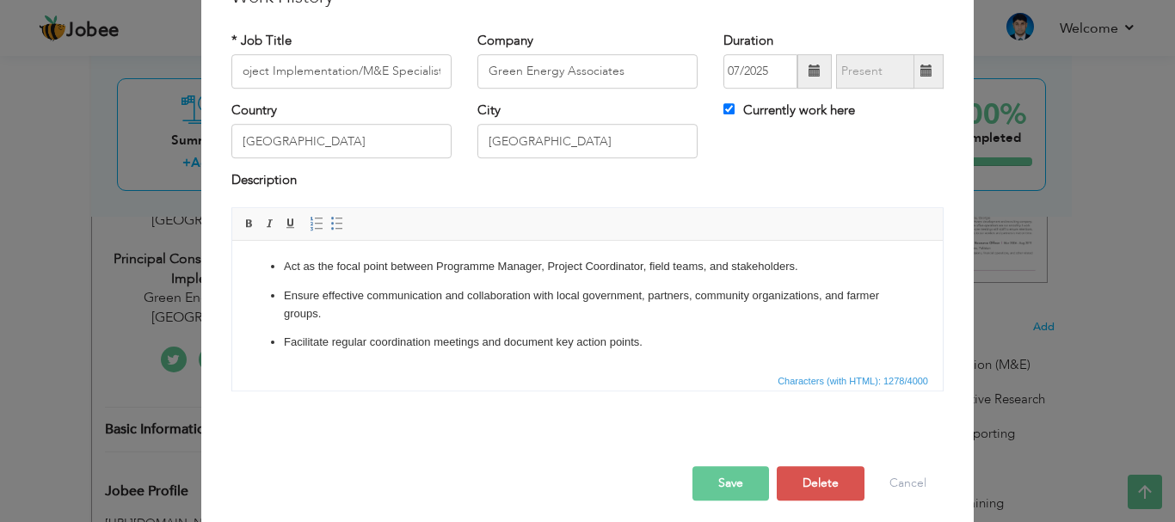
click at [536, 326] on ul "Act as the focal point between Programme Manager, Project Coordinator, field te…" at bounding box center [587, 452] width 676 height 391
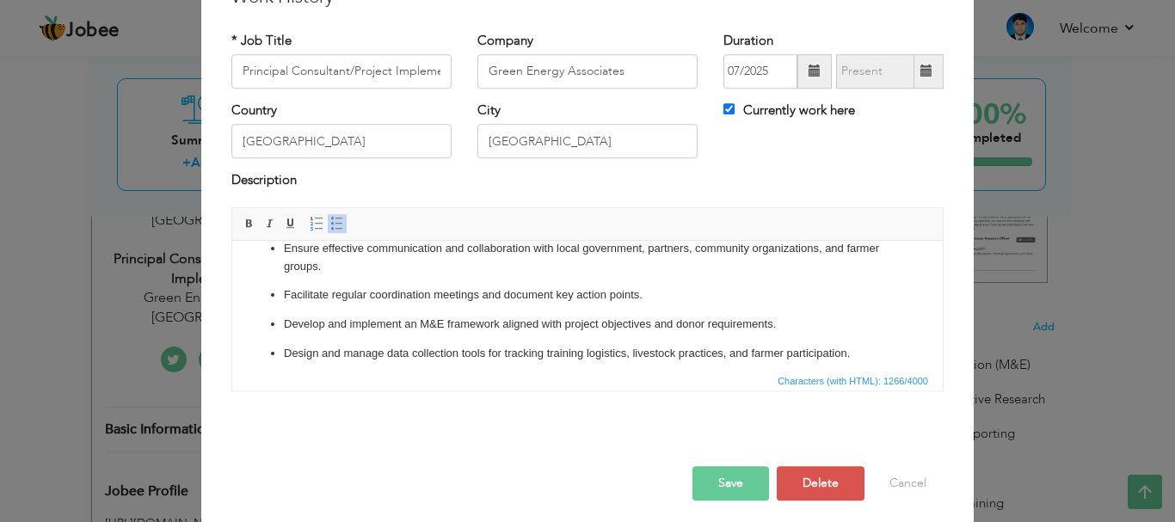
scroll to position [19, 0]
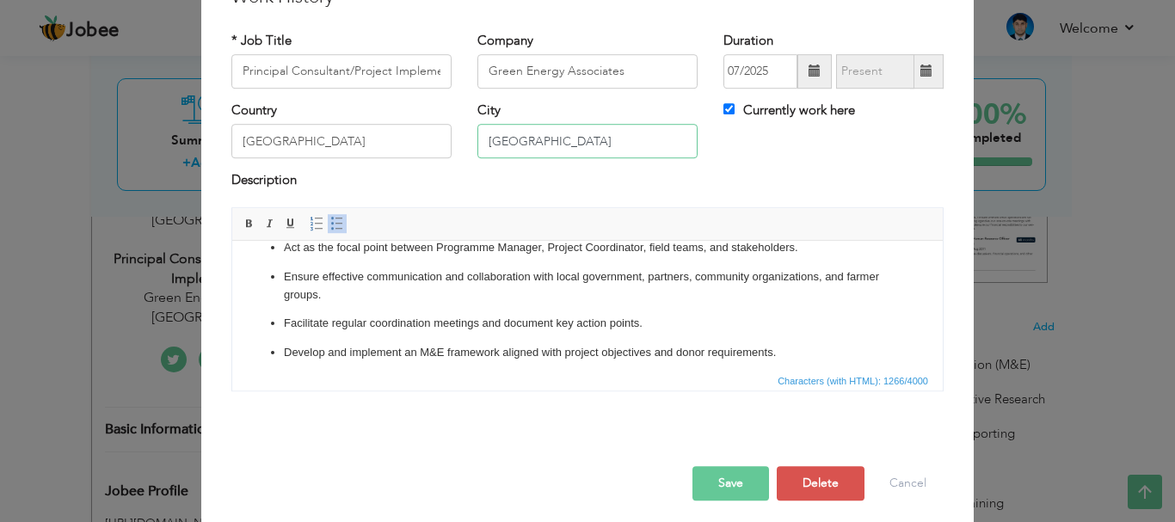
click at [482, 141] on input "[GEOGRAPHIC_DATA]" at bounding box center [587, 142] width 220 height 34
click at [539, 137] on input "[GEOGRAPHIC_DATA]" at bounding box center [587, 142] width 220 height 34
click at [719, 485] on button "Save" at bounding box center [730, 483] width 77 height 34
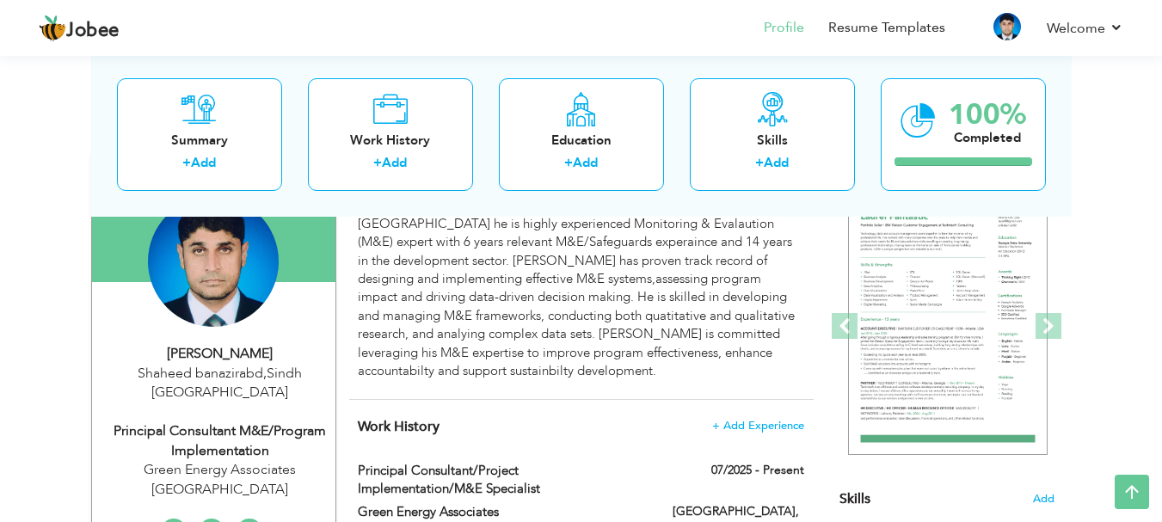
scroll to position [0, 0]
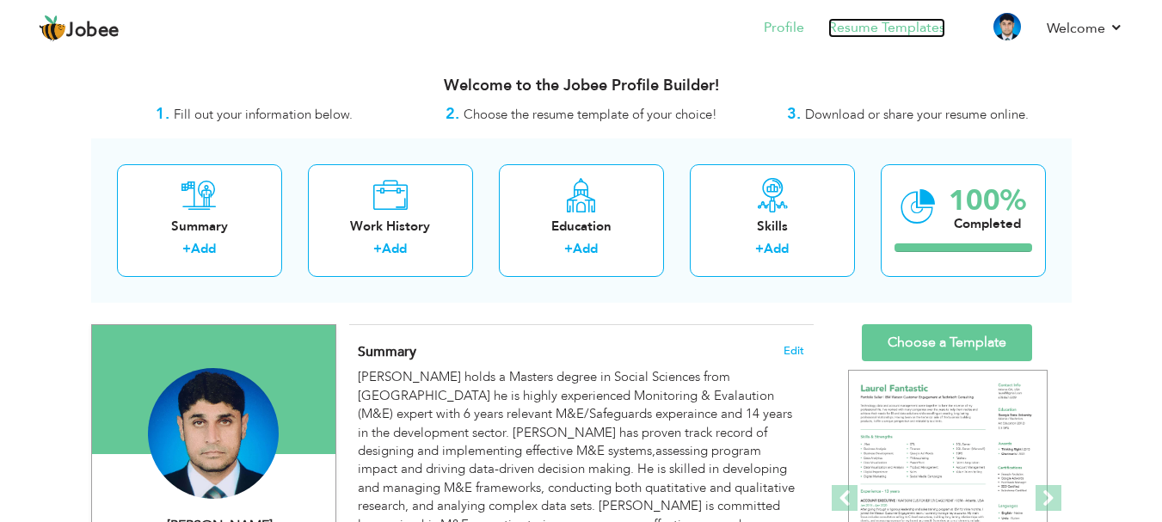
click at [879, 31] on link "Resume Templates" at bounding box center [886, 28] width 117 height 20
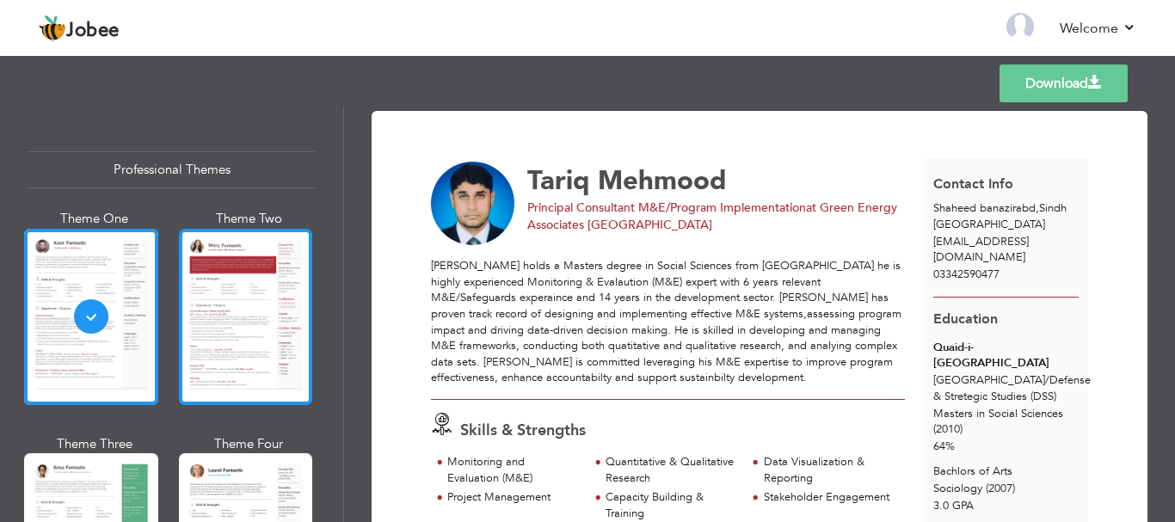
click at [256, 298] on div at bounding box center [246, 317] width 134 height 176
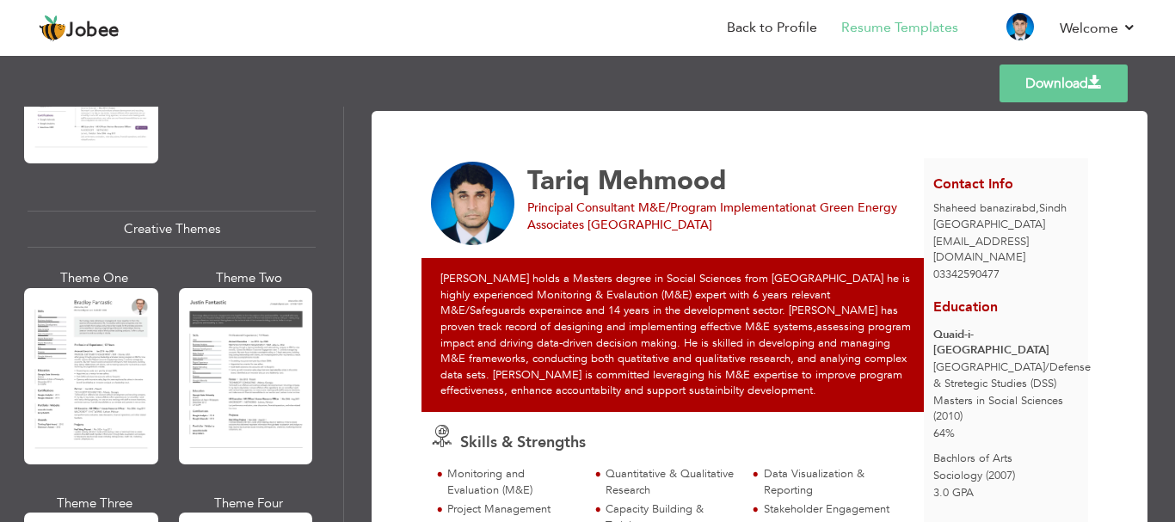
scroll to position [1978, 0]
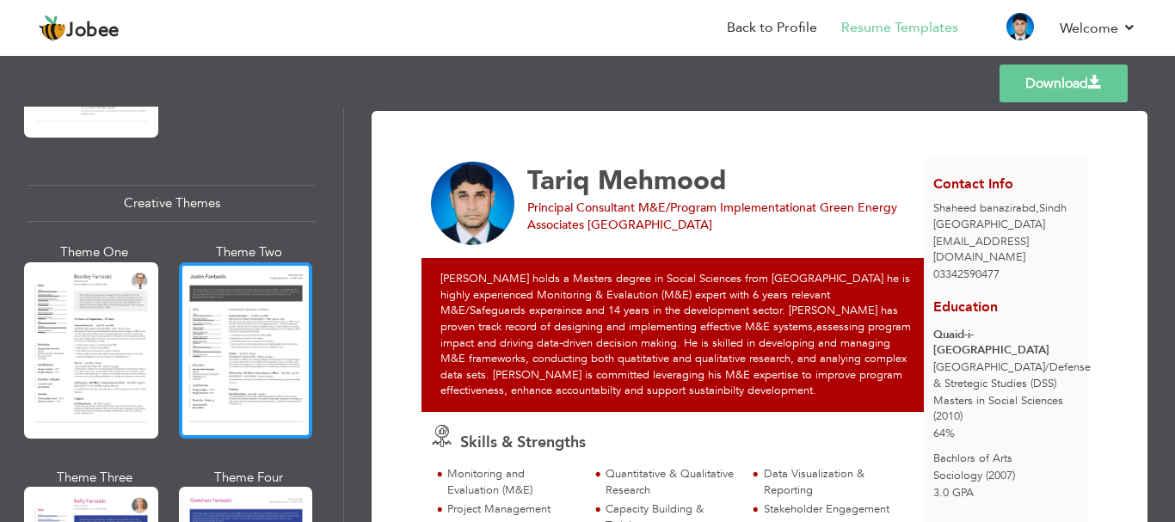
click at [215, 297] on div at bounding box center [246, 350] width 134 height 176
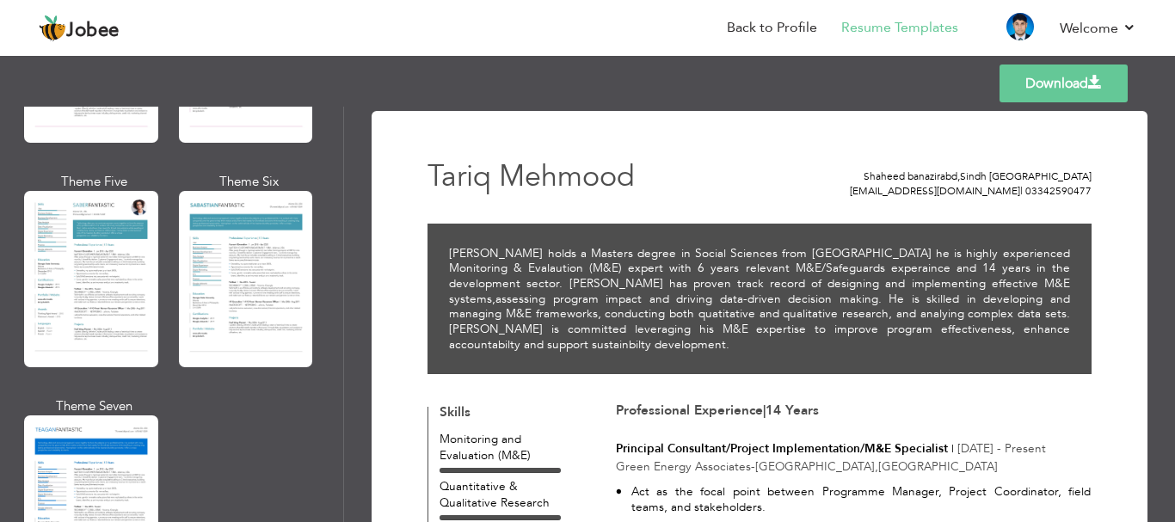
scroll to position [2666, 0]
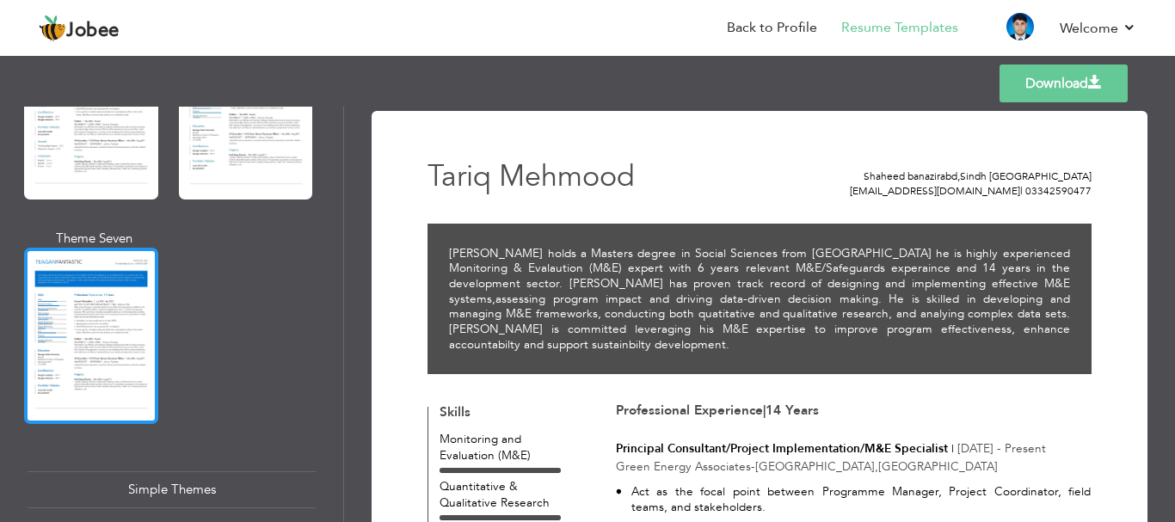
click at [67, 280] on div at bounding box center [91, 336] width 134 height 176
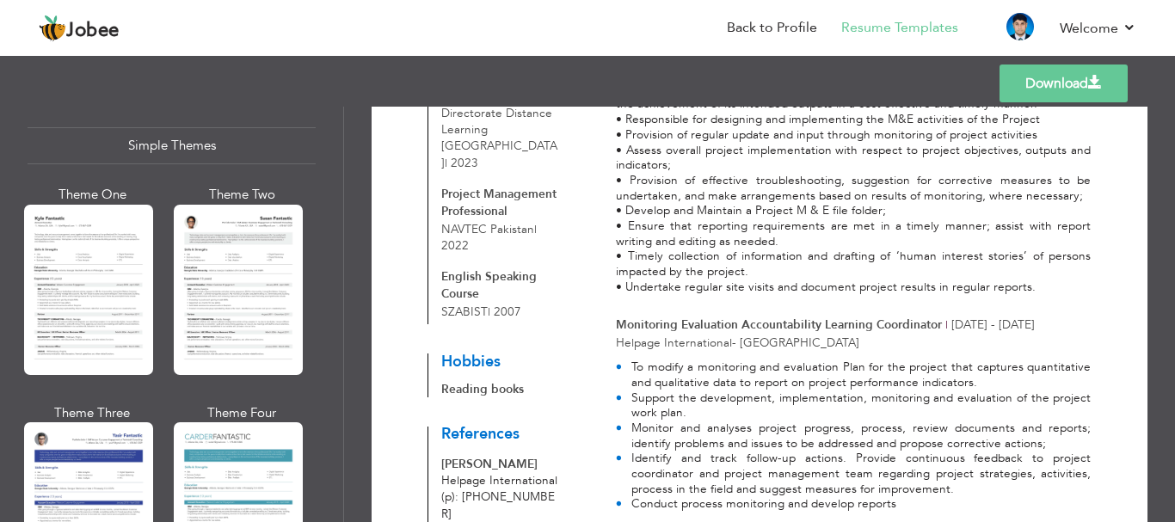
scroll to position [3091, 0]
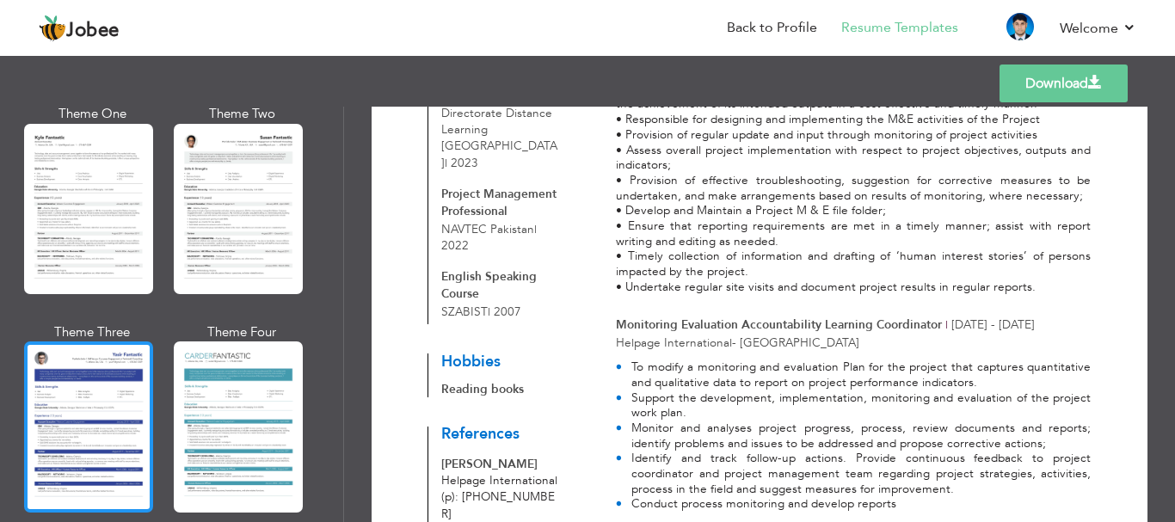
click at [95, 358] on div at bounding box center [88, 426] width 129 height 170
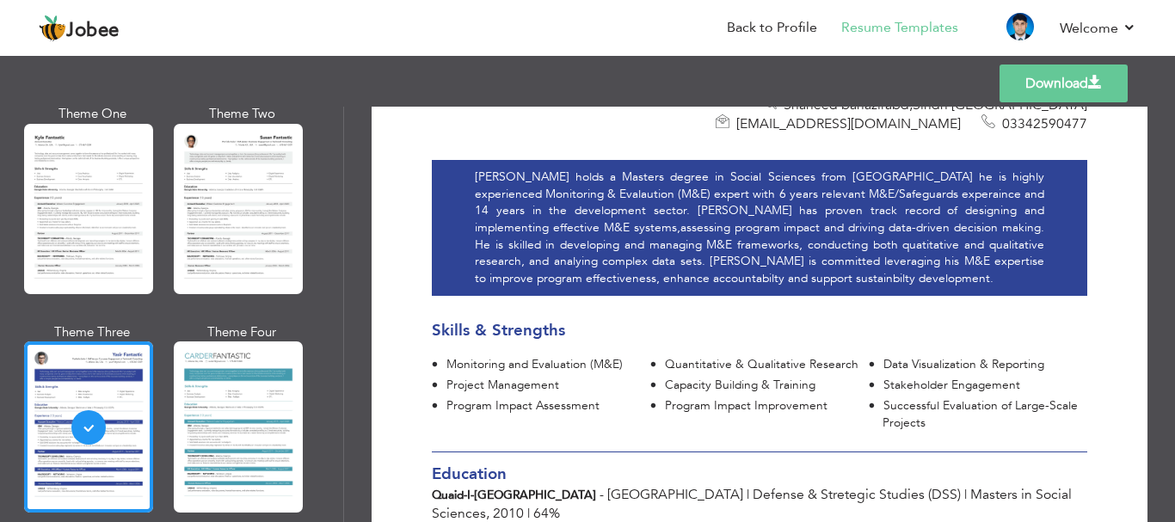
scroll to position [0, 0]
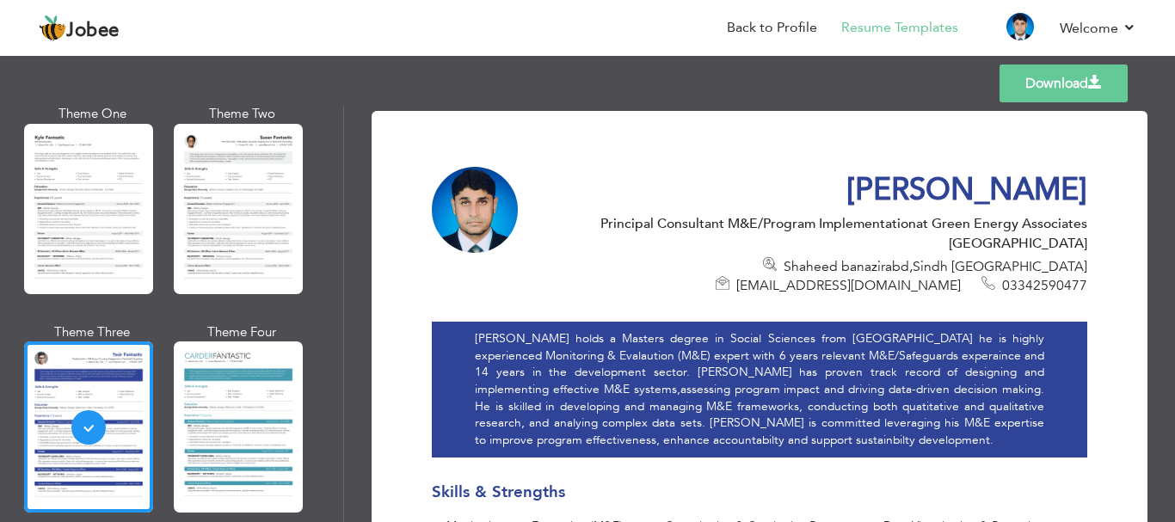
click at [1089, 85] on span at bounding box center [1095, 83] width 14 height 14
